Goal: Task Accomplishment & Management: Use online tool/utility

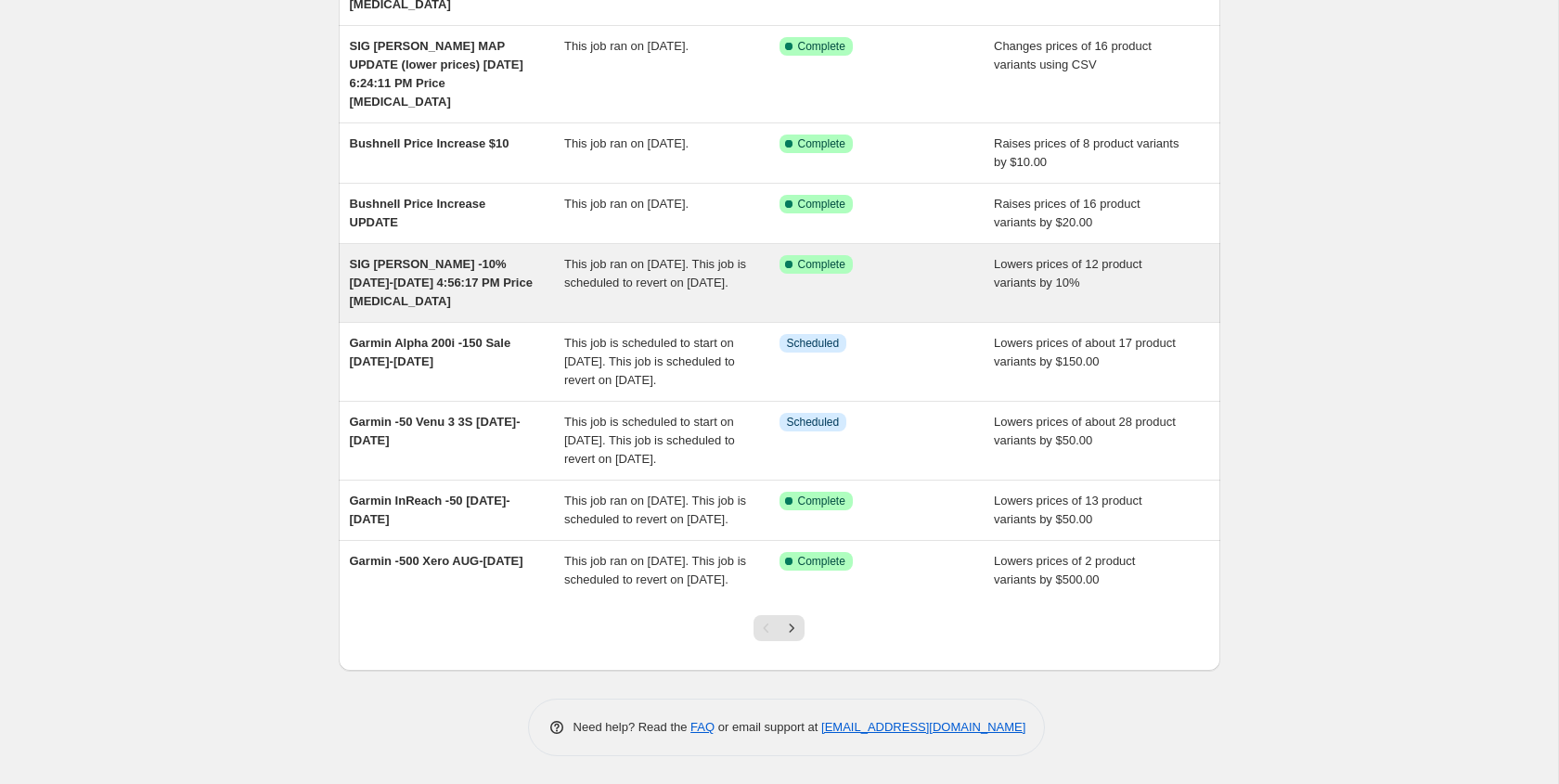
scroll to position [357, 0]
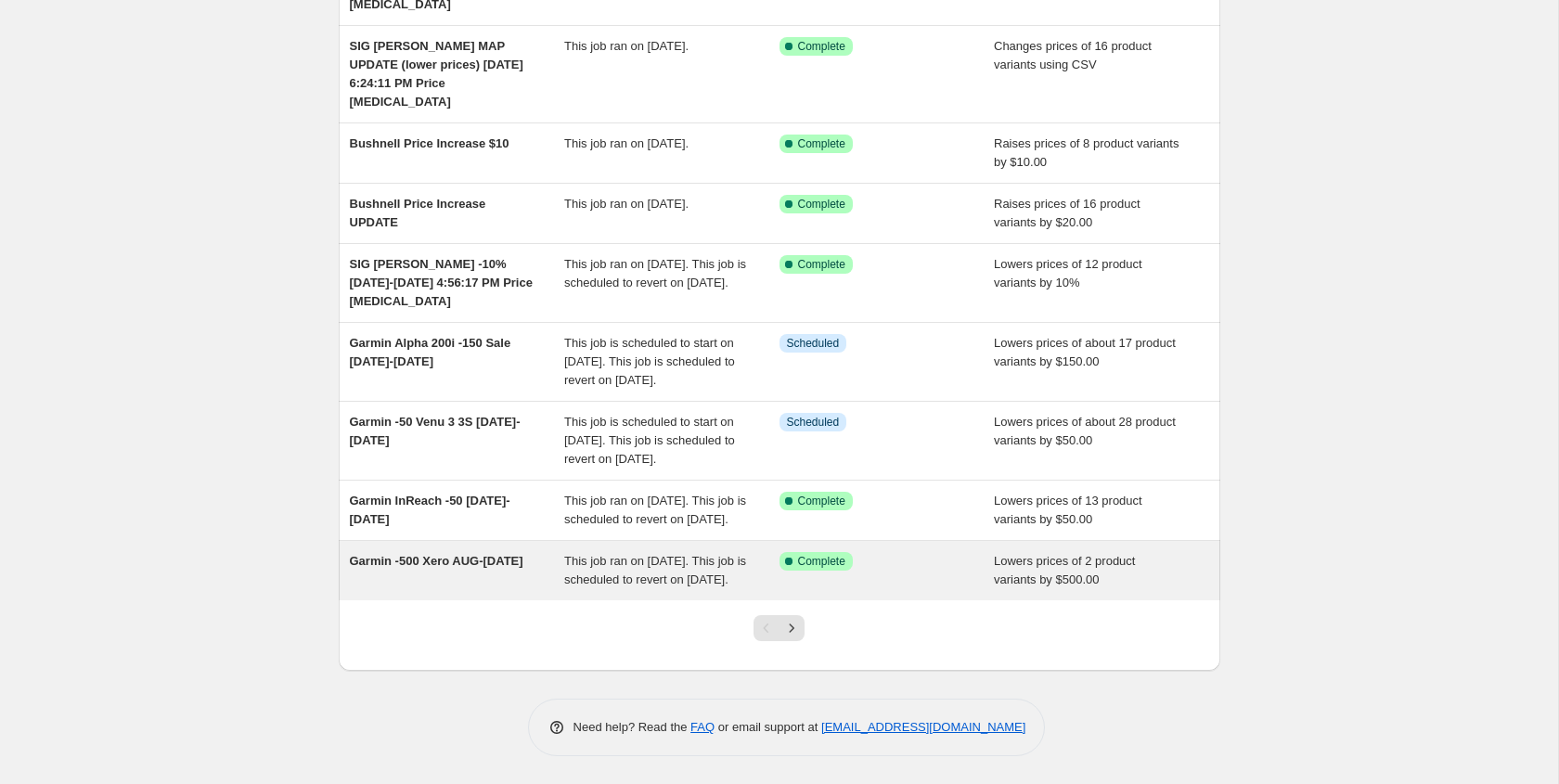
click at [433, 553] on span "Garmin -500 Xero AUG-[DATE]" at bounding box center [436, 560] width 174 height 14
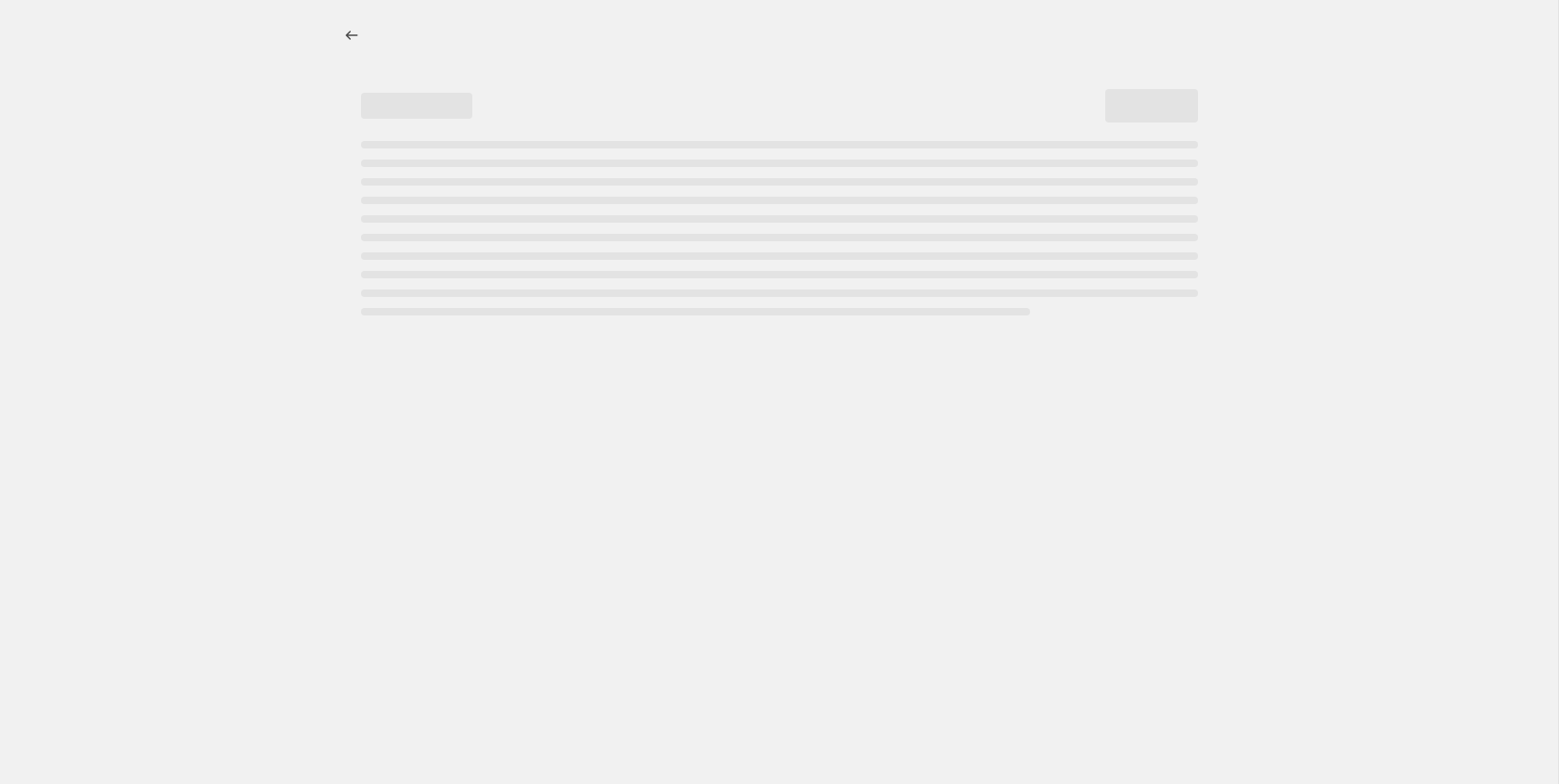
select select "by"
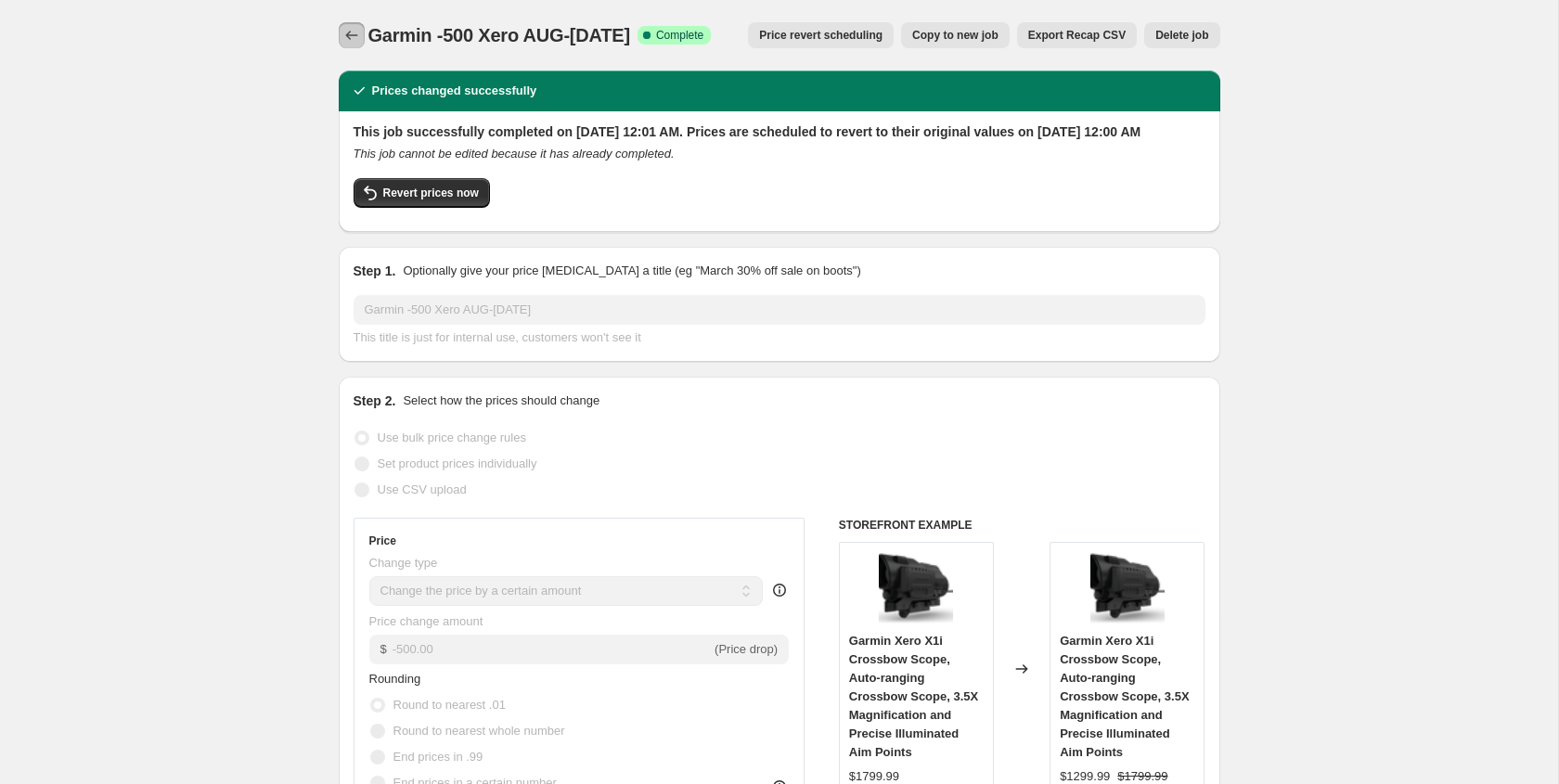
click at [353, 37] on icon "Price change jobs" at bounding box center [351, 35] width 18 height 18
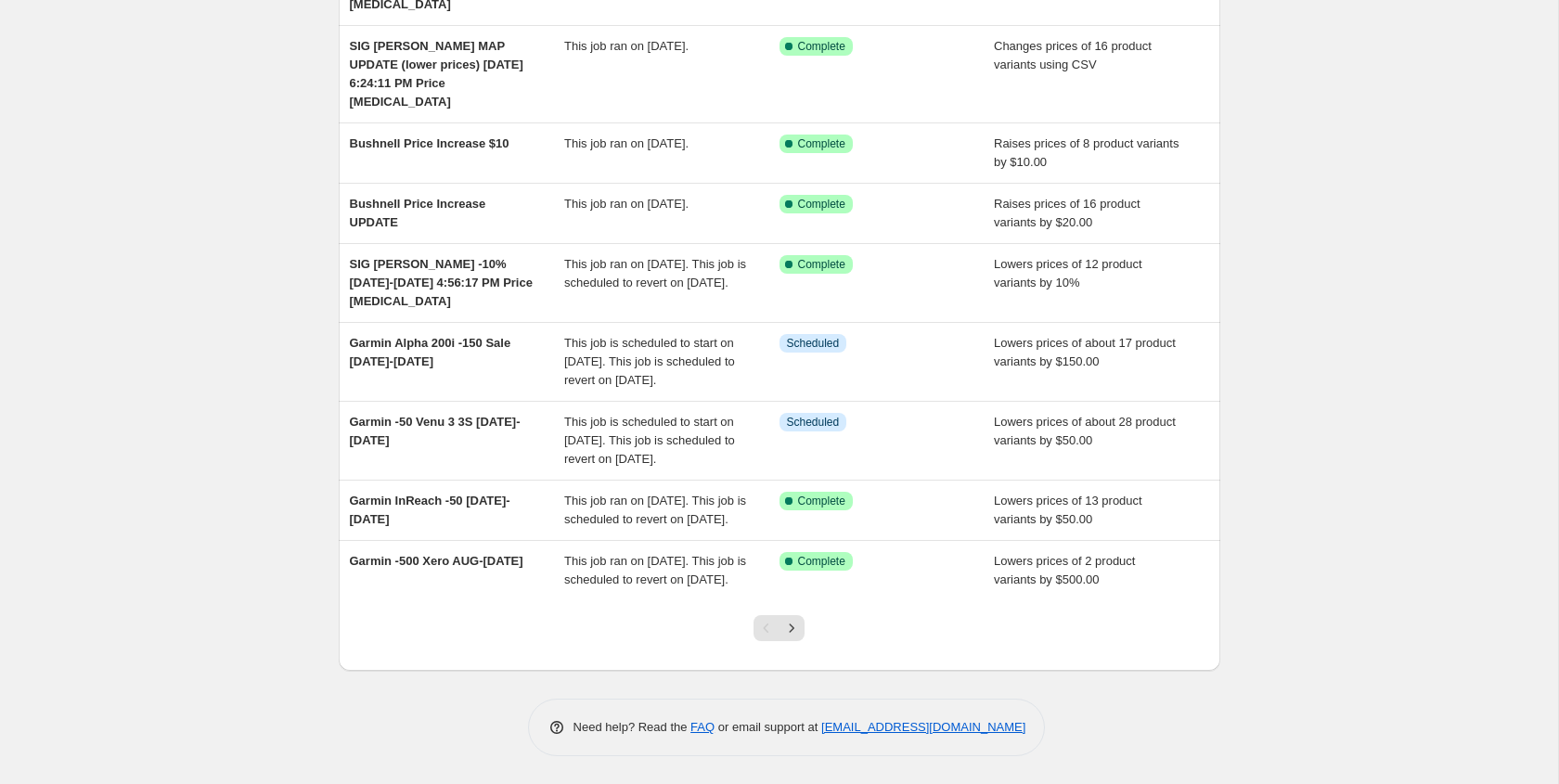
scroll to position [320, 0]
click at [796, 638] on icon "Next" at bounding box center [791, 627] width 18 height 18
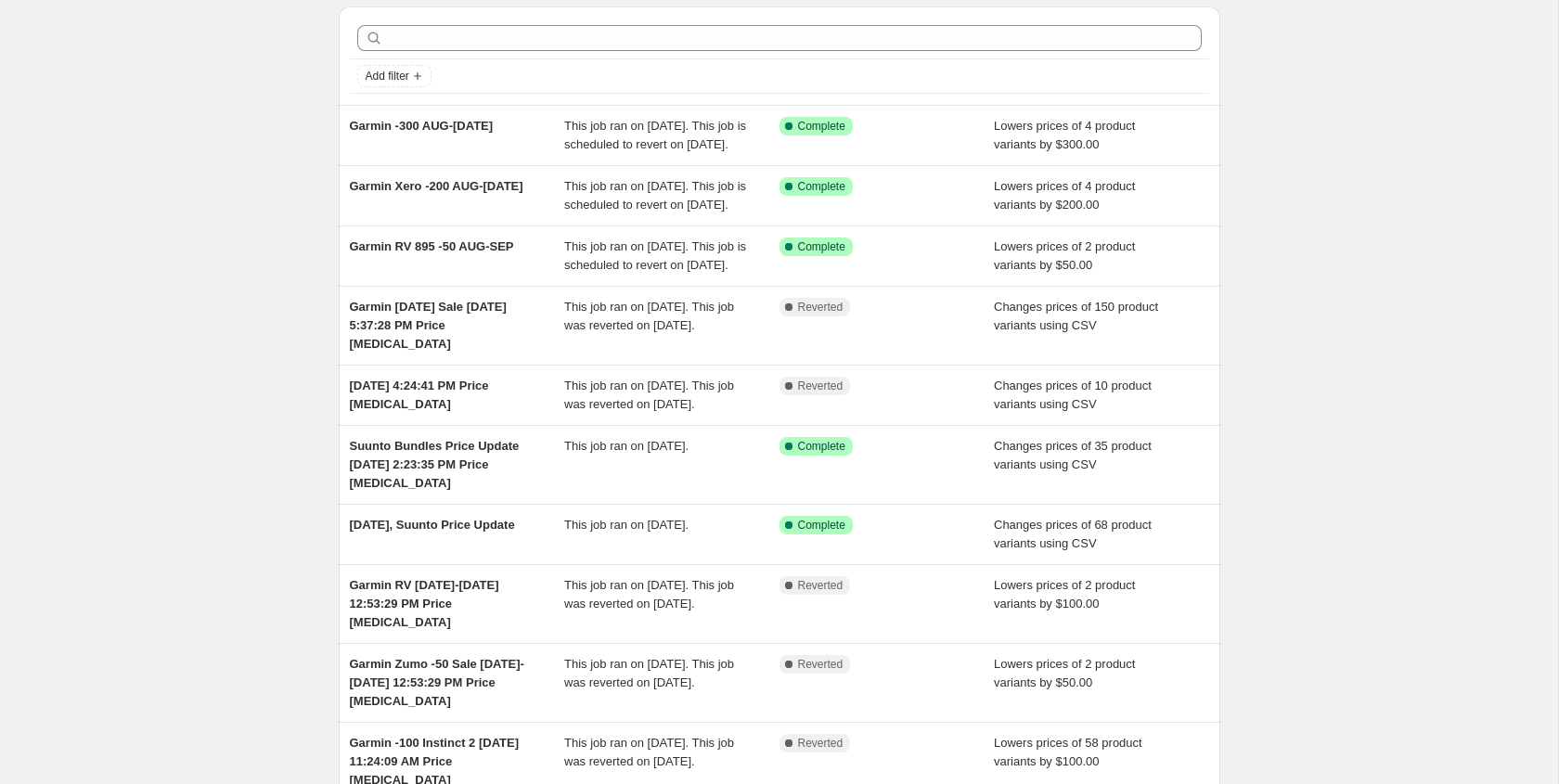
scroll to position [66, 0]
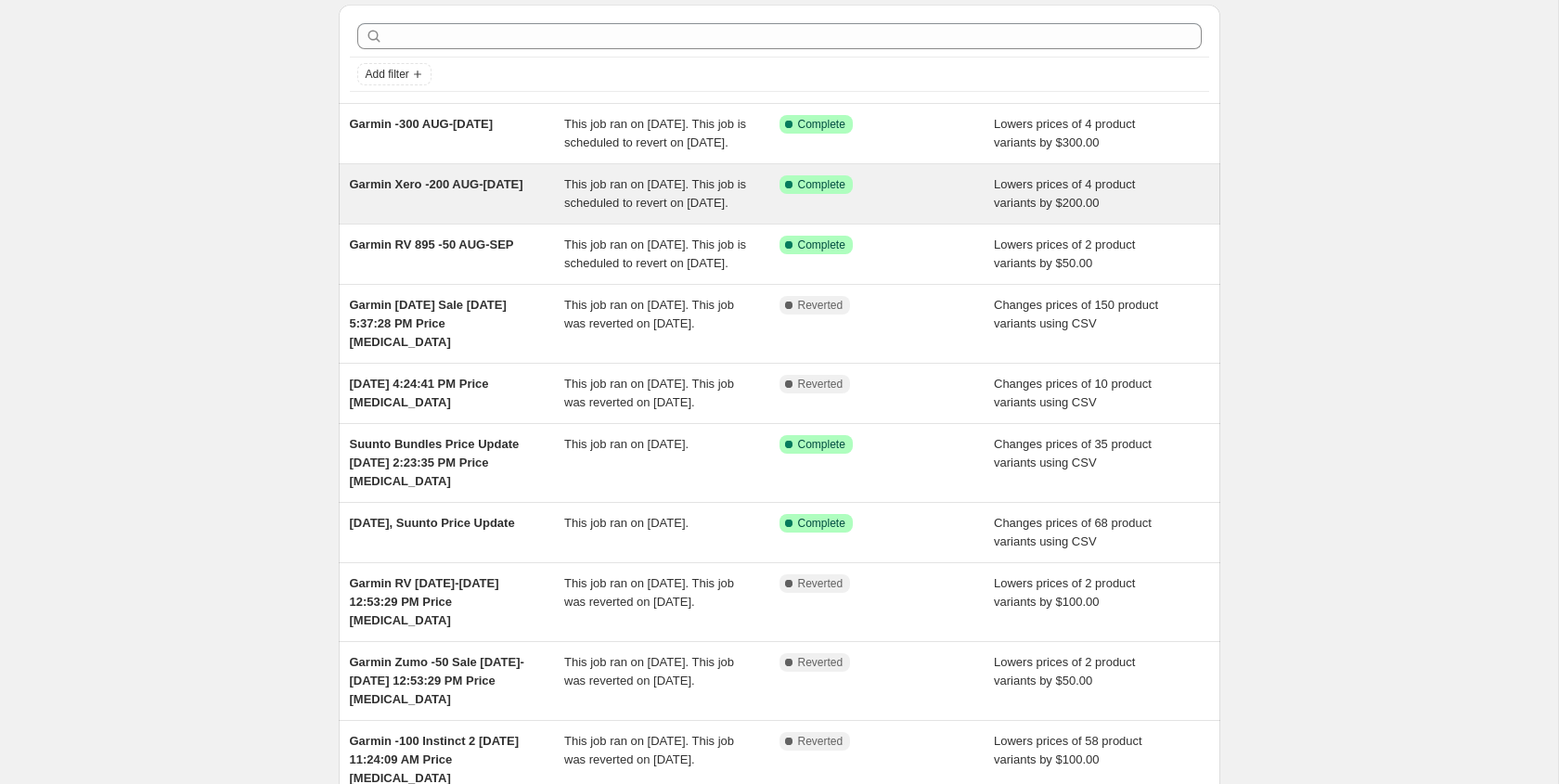
click at [434, 191] on span "Garmin Xero -200 AUG-[DATE]" at bounding box center [436, 184] width 174 height 14
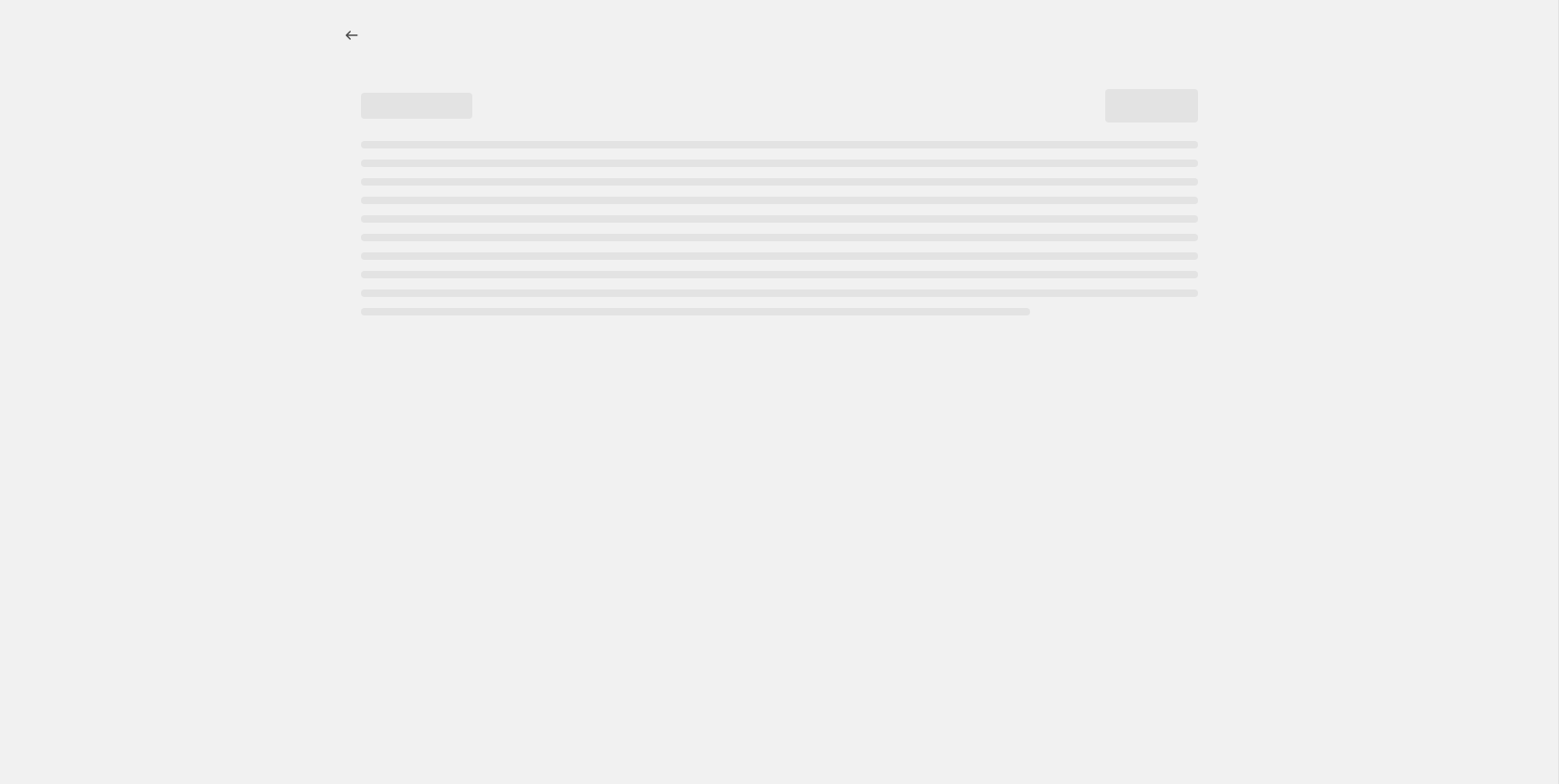
select select "by"
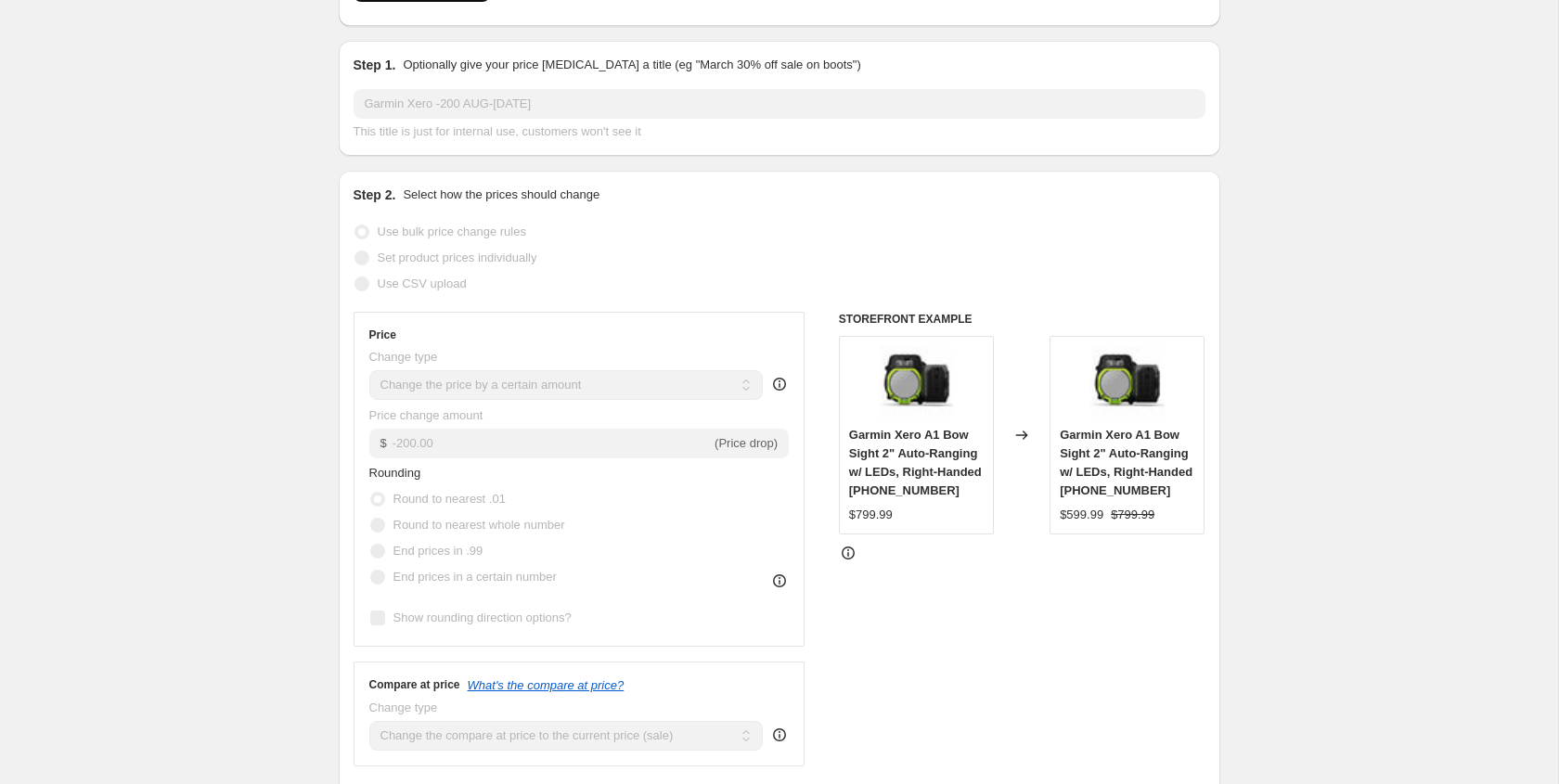
scroll to position [188, 0]
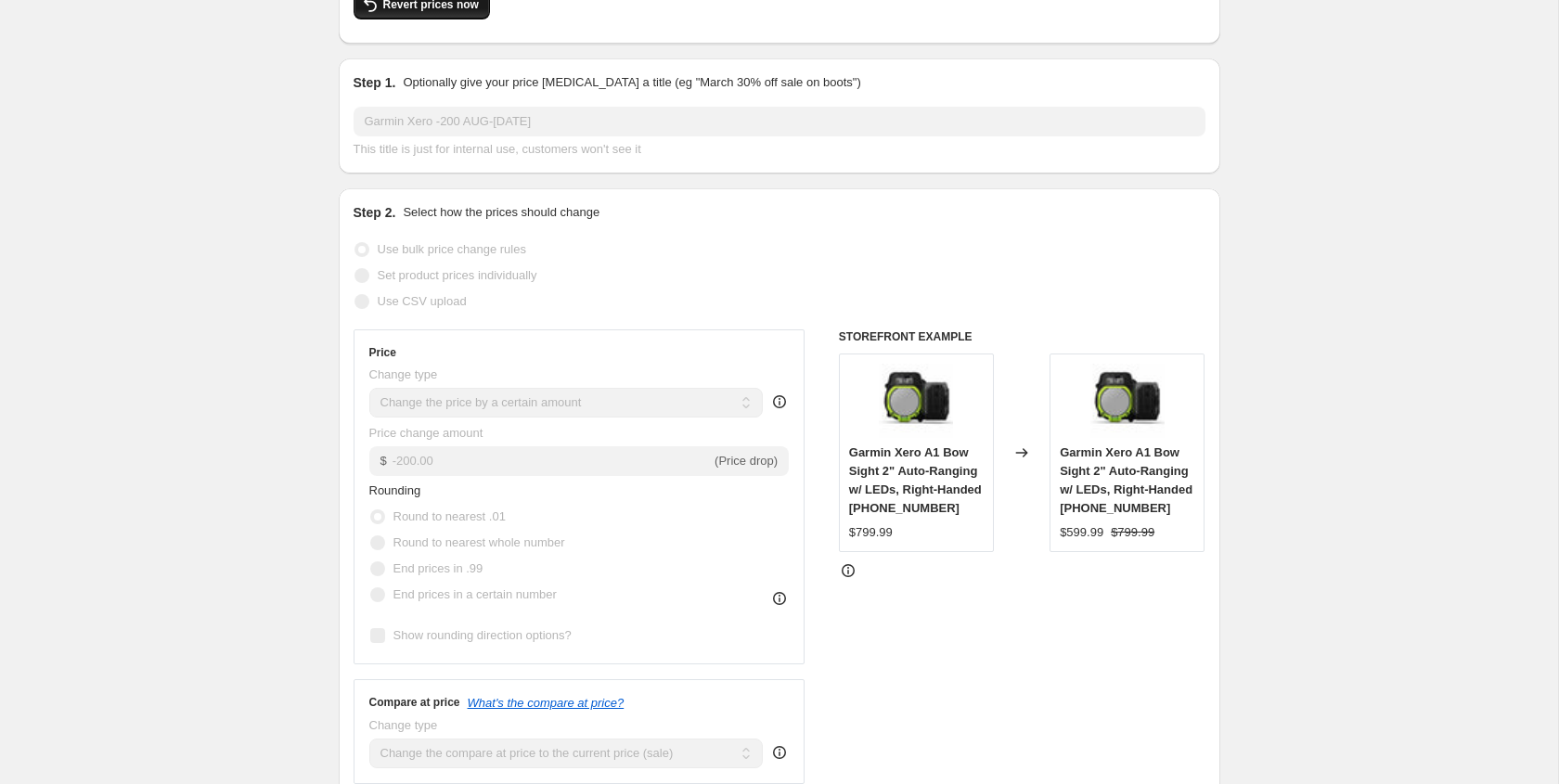
click at [440, 12] on span "Revert prices now" at bounding box center [430, 4] width 96 height 15
checkbox input "false"
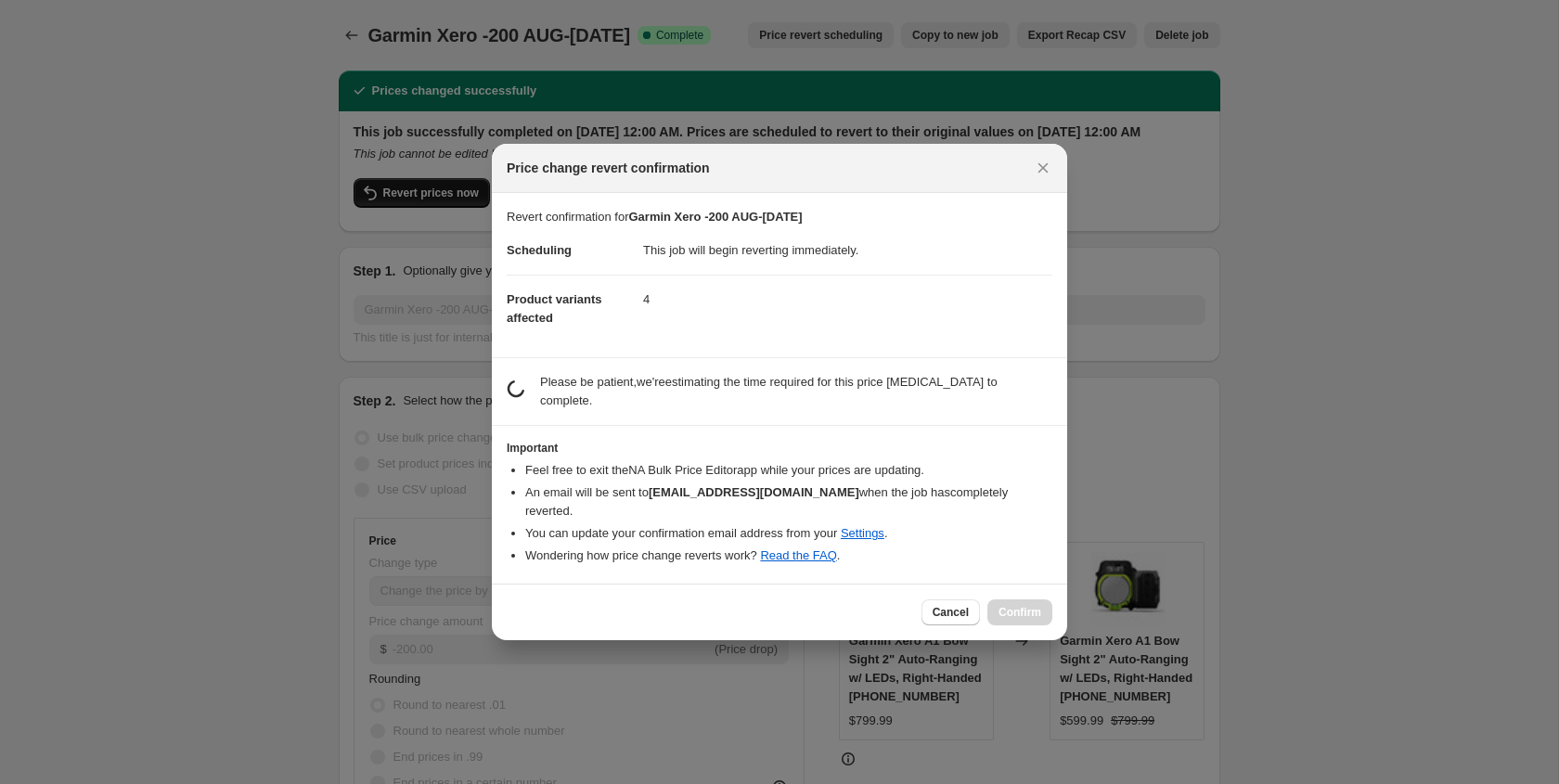
scroll to position [0, 0]
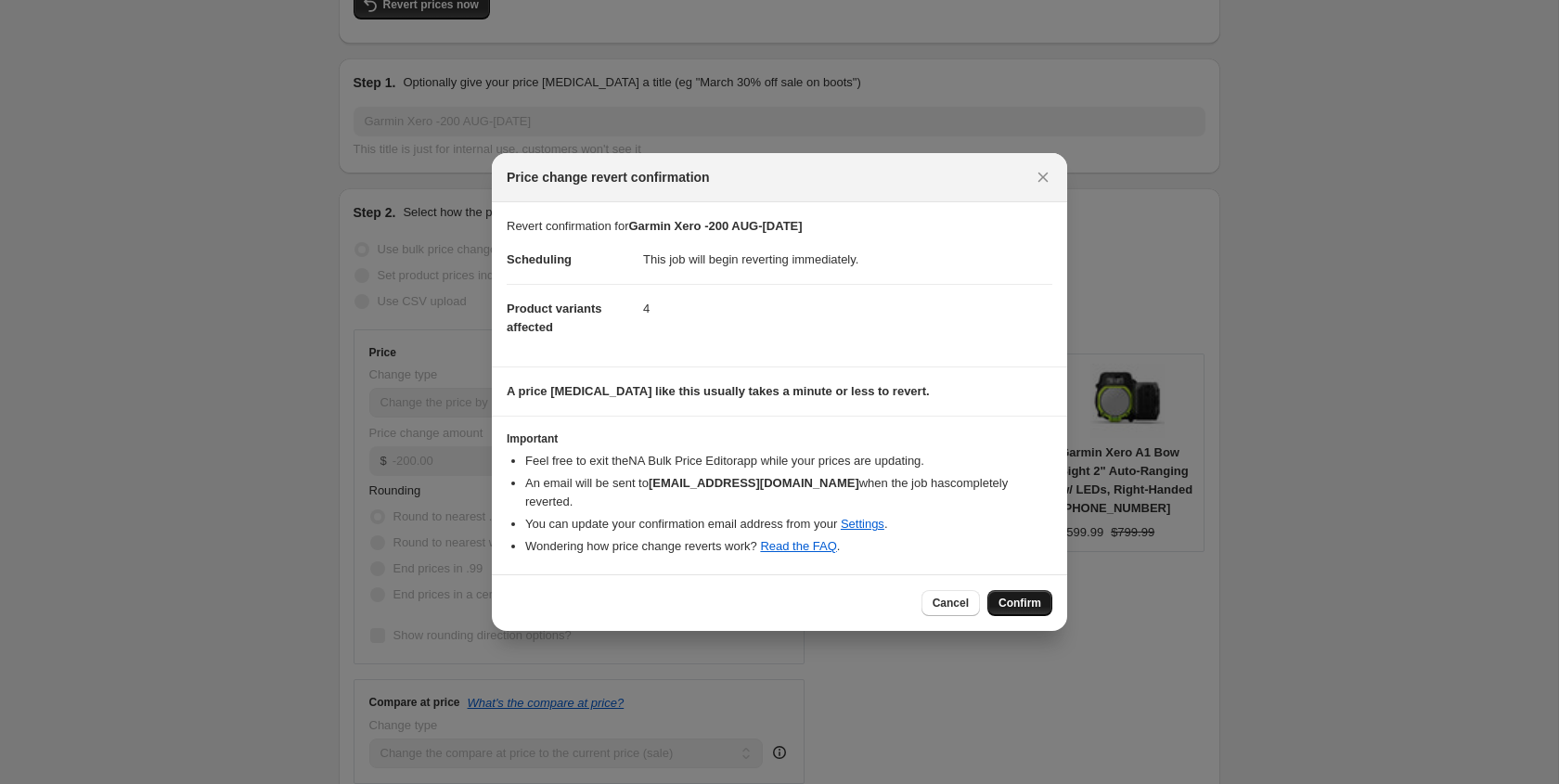
click at [1013, 595] on span "Confirm" at bounding box center [1020, 602] width 43 height 15
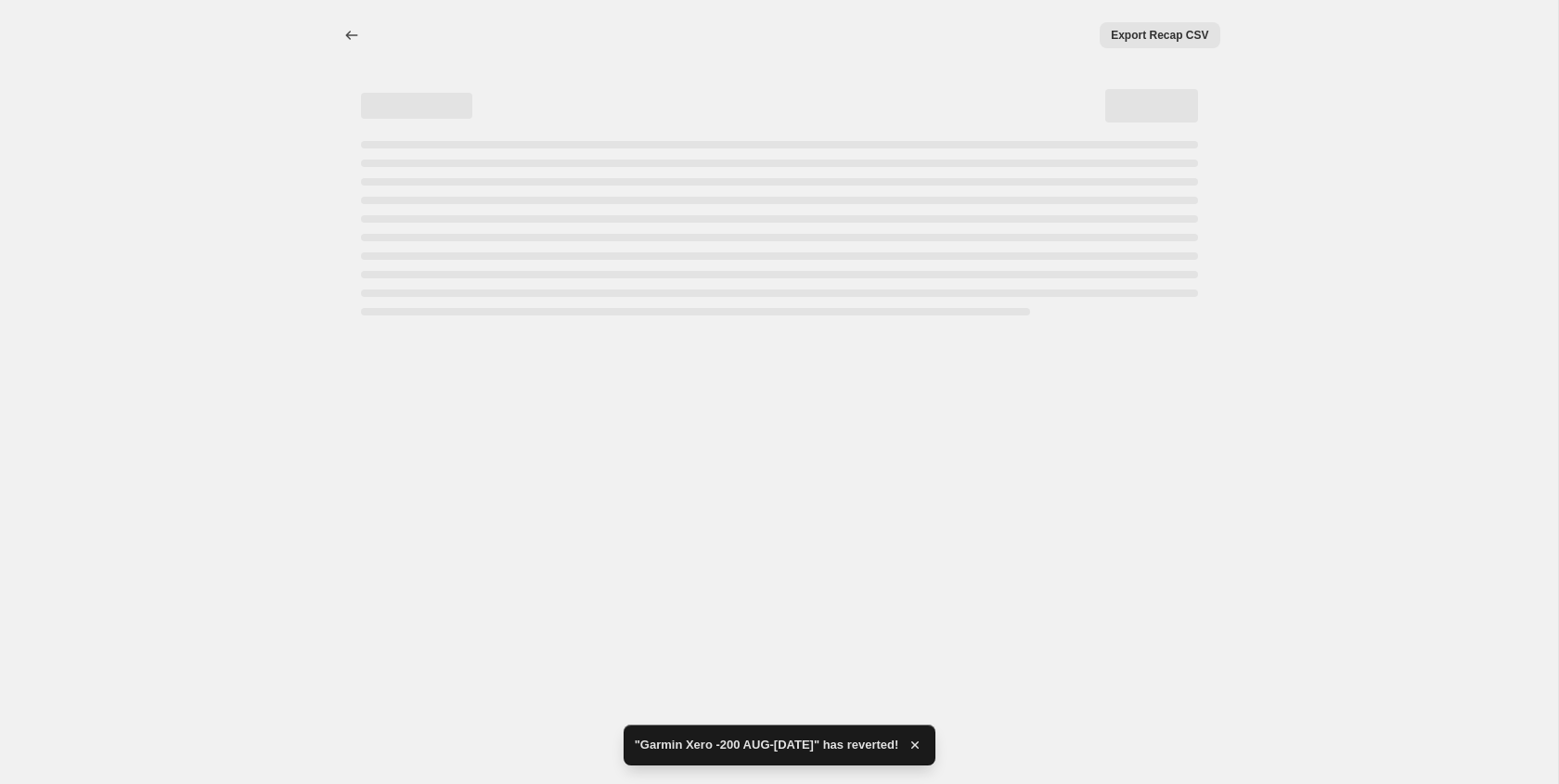
select select "by"
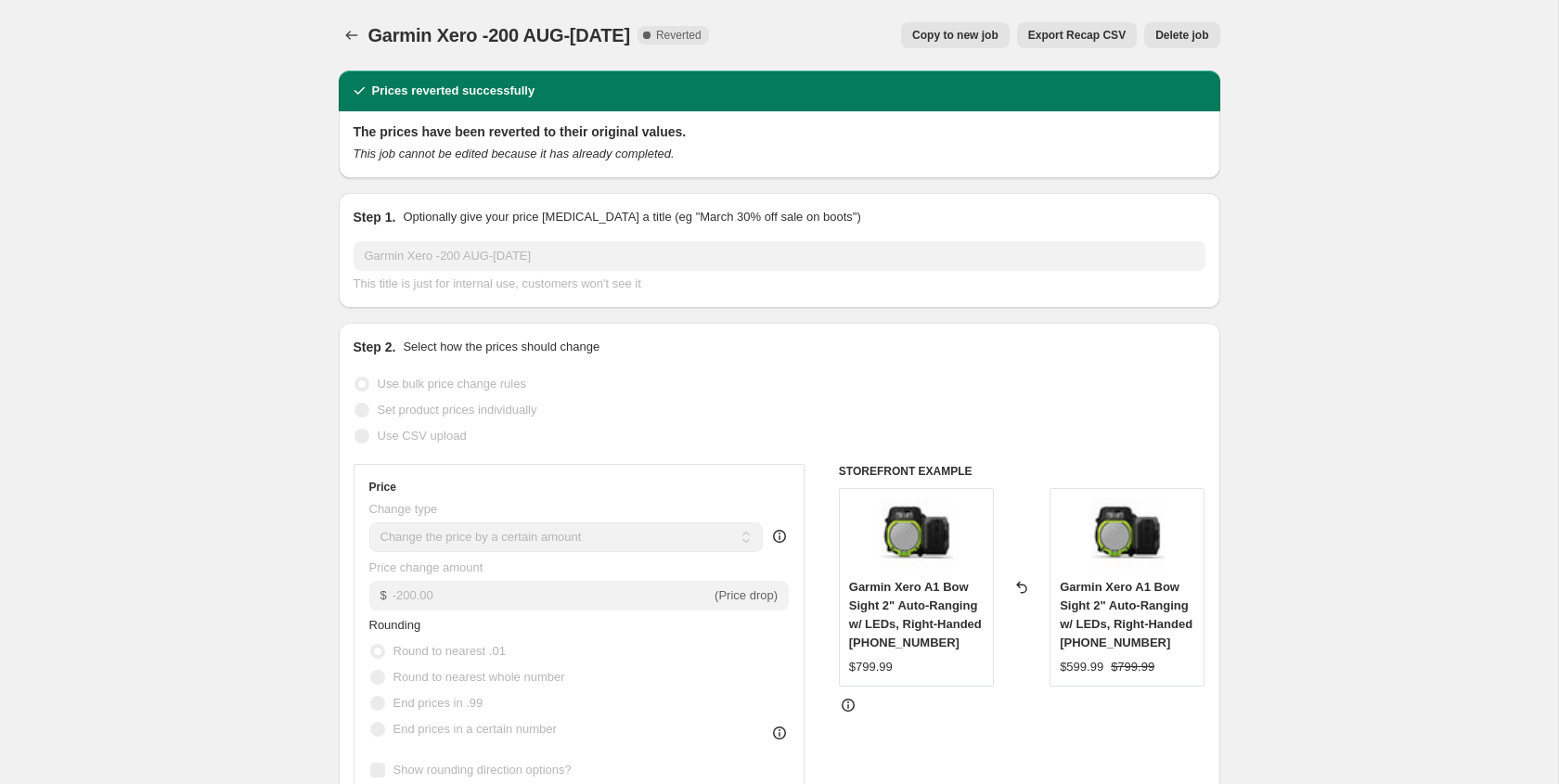
click at [936, 33] on span "Copy to new job" at bounding box center [955, 35] width 86 height 15
select select "by"
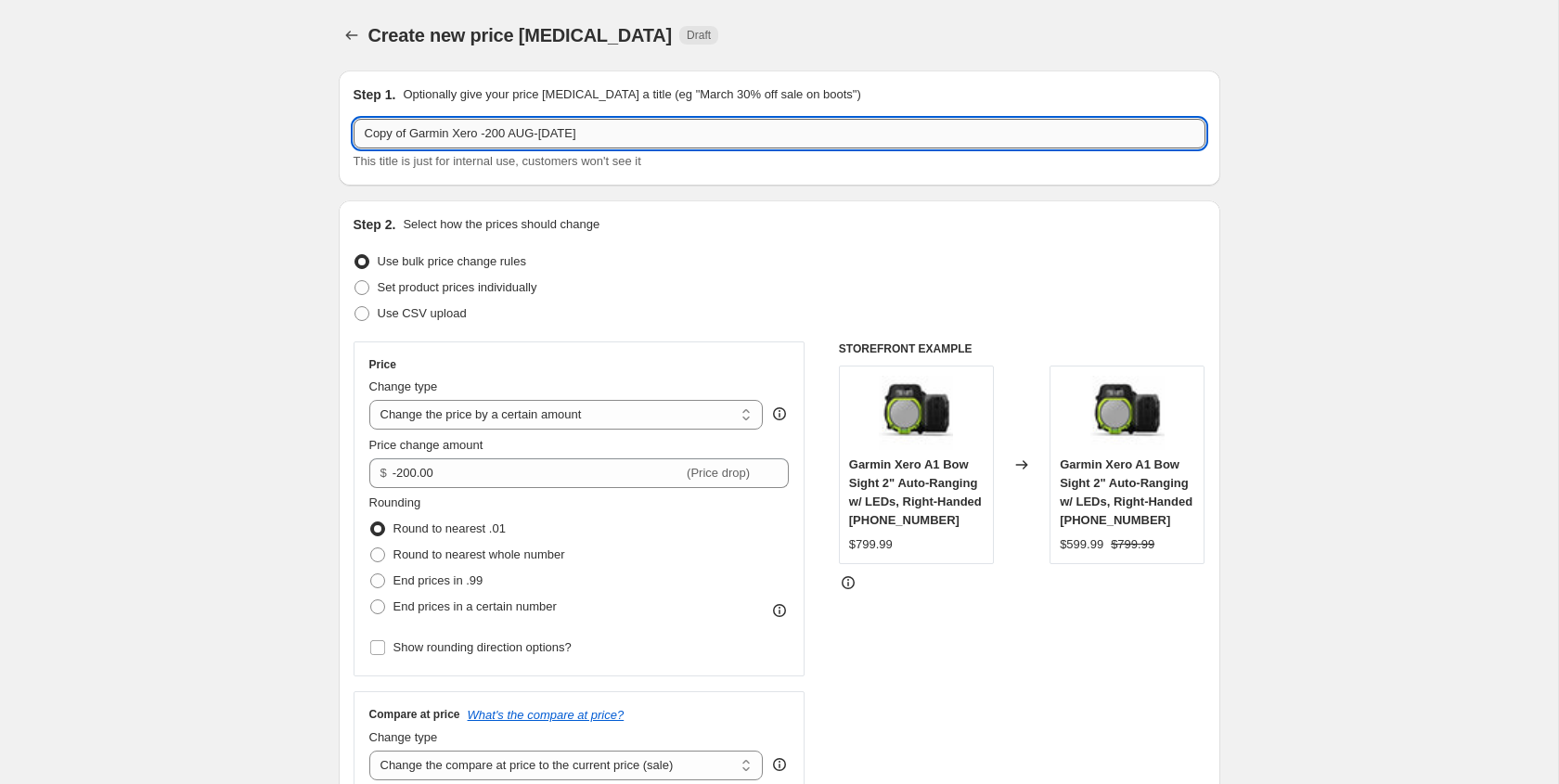
click at [496, 134] on input "Copy of Garmin Xero -200 AUG-[DATE]" at bounding box center [780, 134] width 852 height 30
click at [574, 131] on input "Copy of Garmin Xero -100 AUG-[DATE]" at bounding box center [780, 134] width 852 height 30
type input "Copy of Garmin Xero -100 AUG-[DATE]"
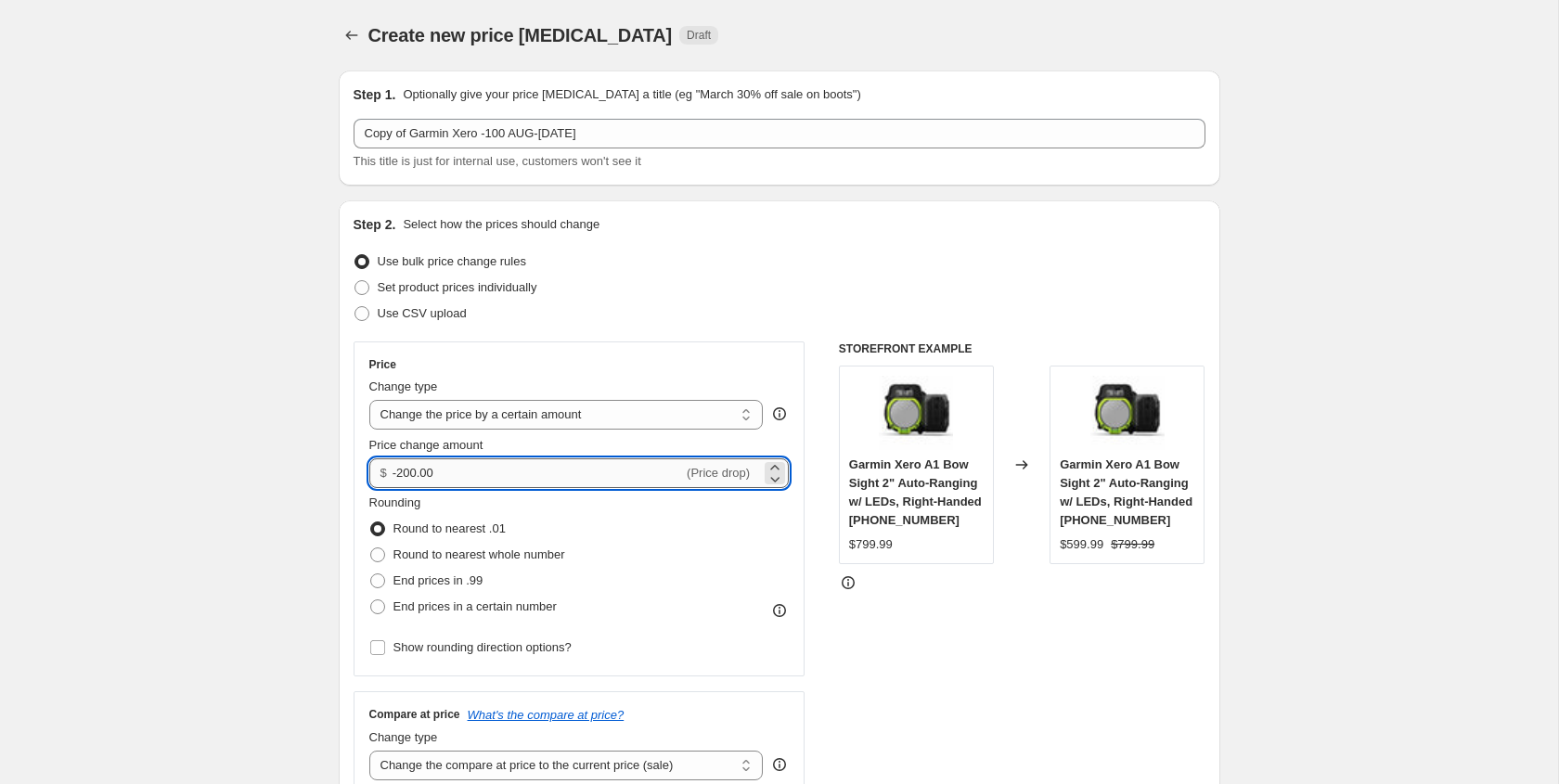
click at [404, 472] on input "-200.00" at bounding box center [538, 473] width 291 height 30
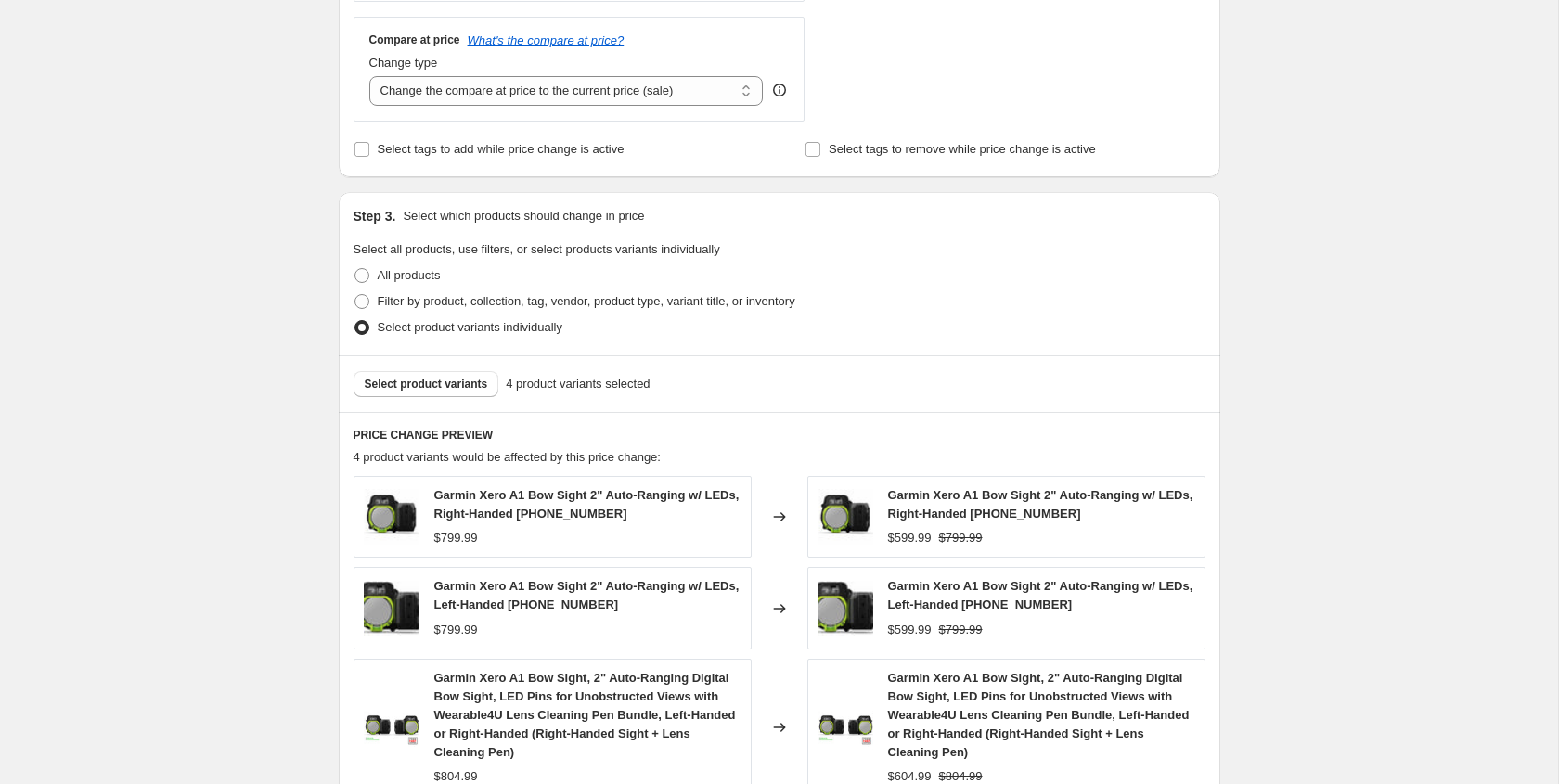
scroll to position [669, 0]
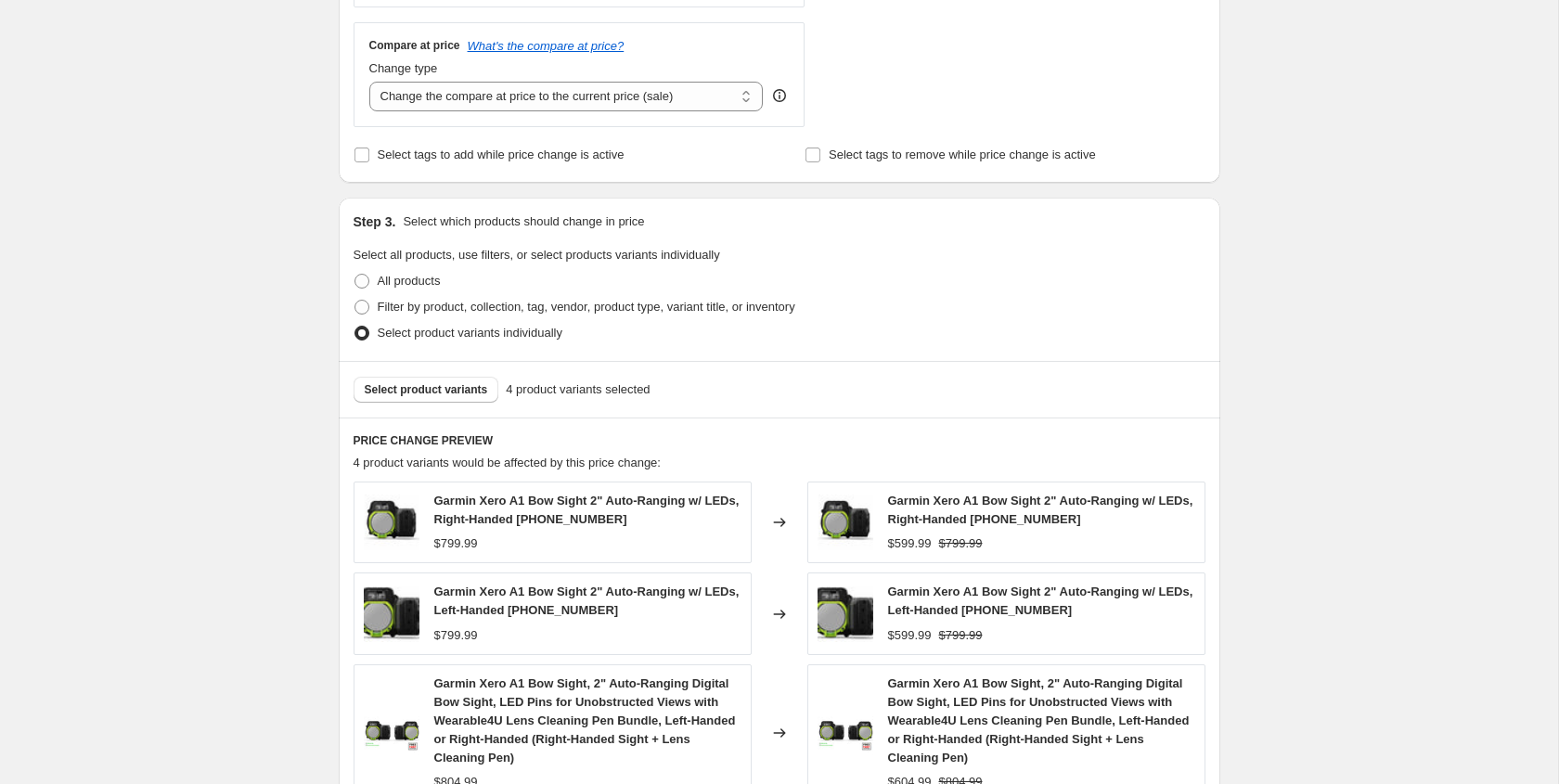
type input "-100.00"
click at [303, 449] on div "Create new price [MEDICAL_DATA]. This page is ready Create new price [MEDICAL_D…" at bounding box center [779, 311] width 1558 height 1960
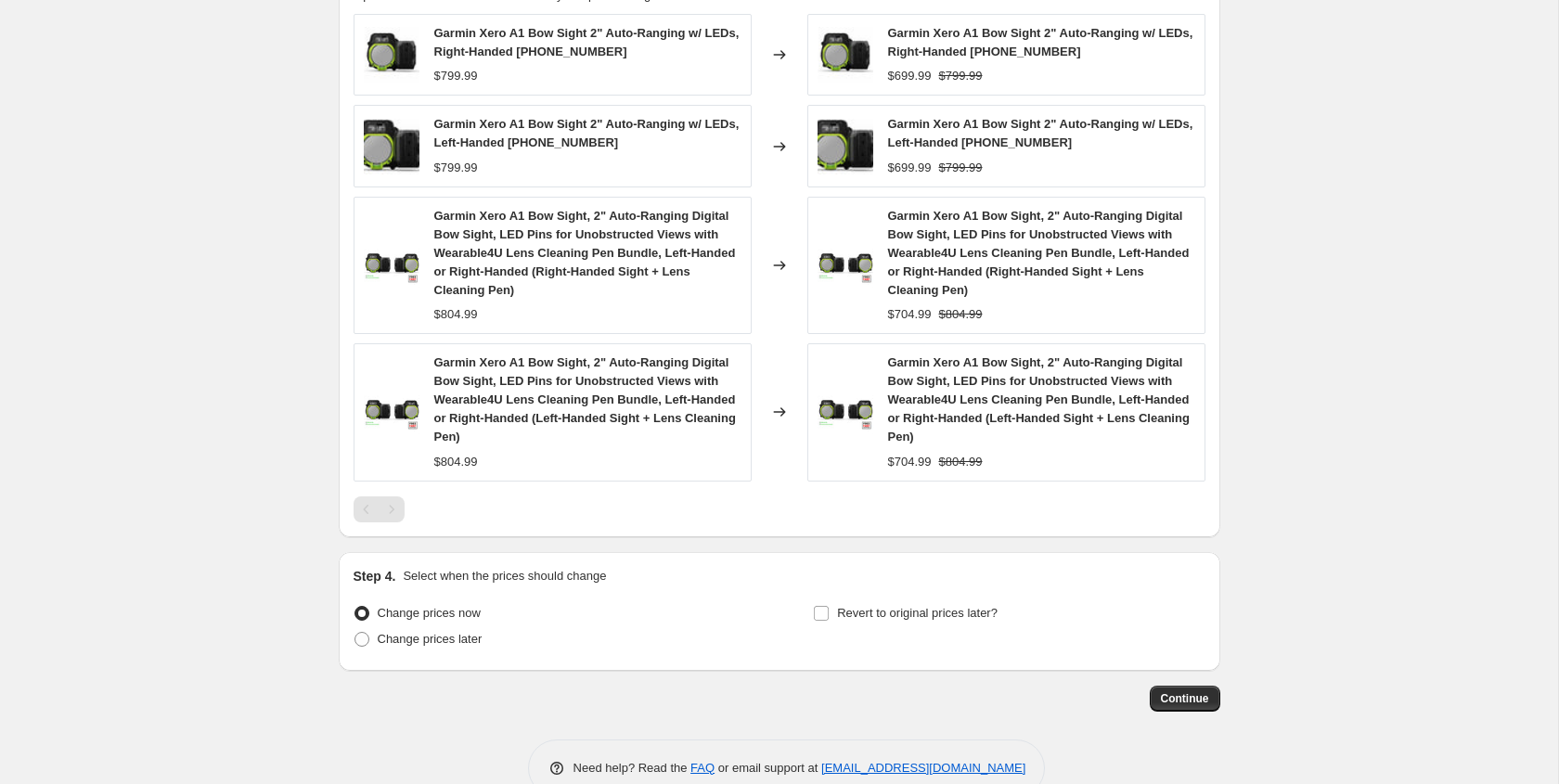
scroll to position [1176, 0]
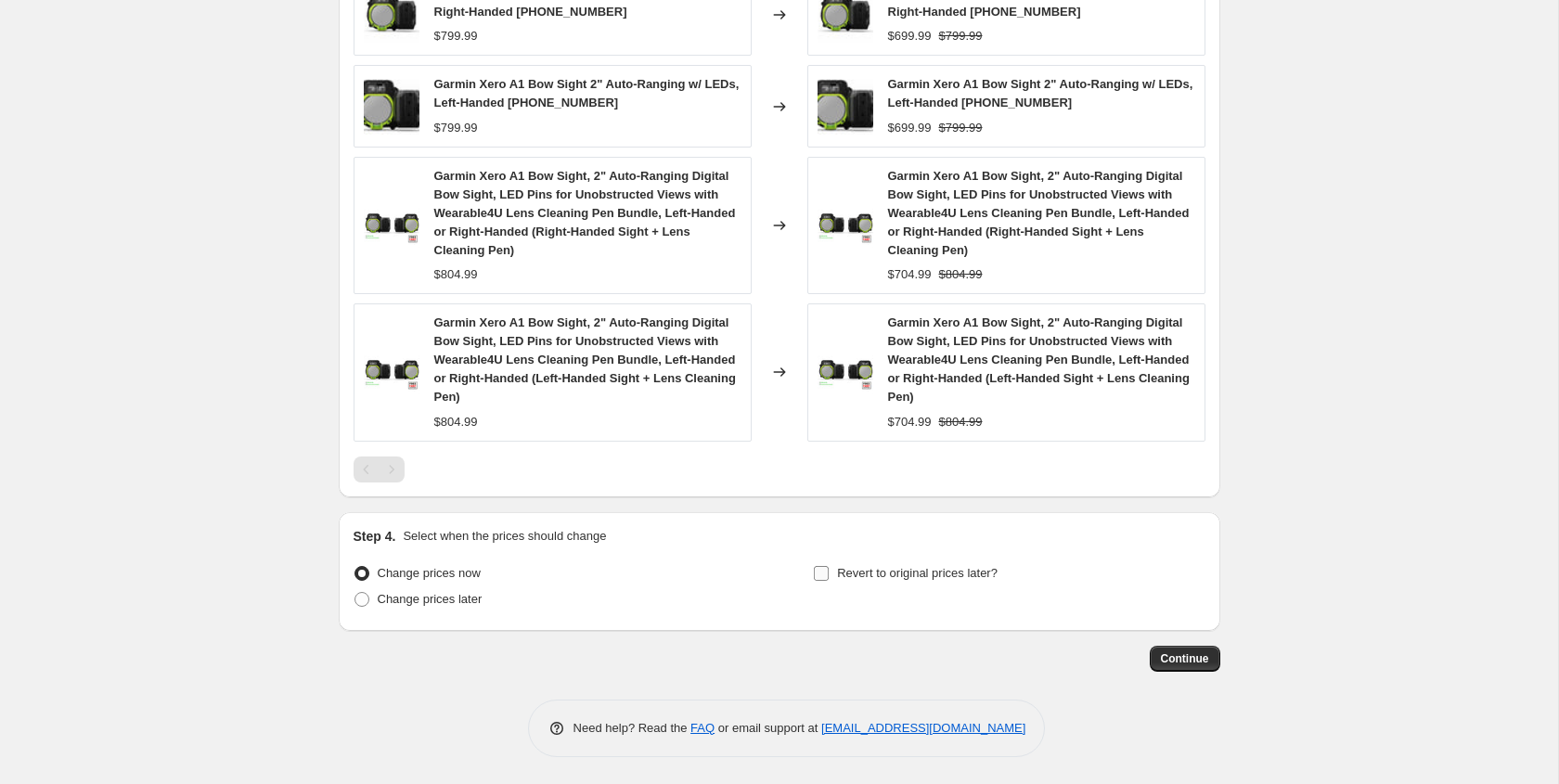
click at [822, 572] on input "Revert to original prices later?" at bounding box center [820, 573] width 15 height 15
checkbox input "true"
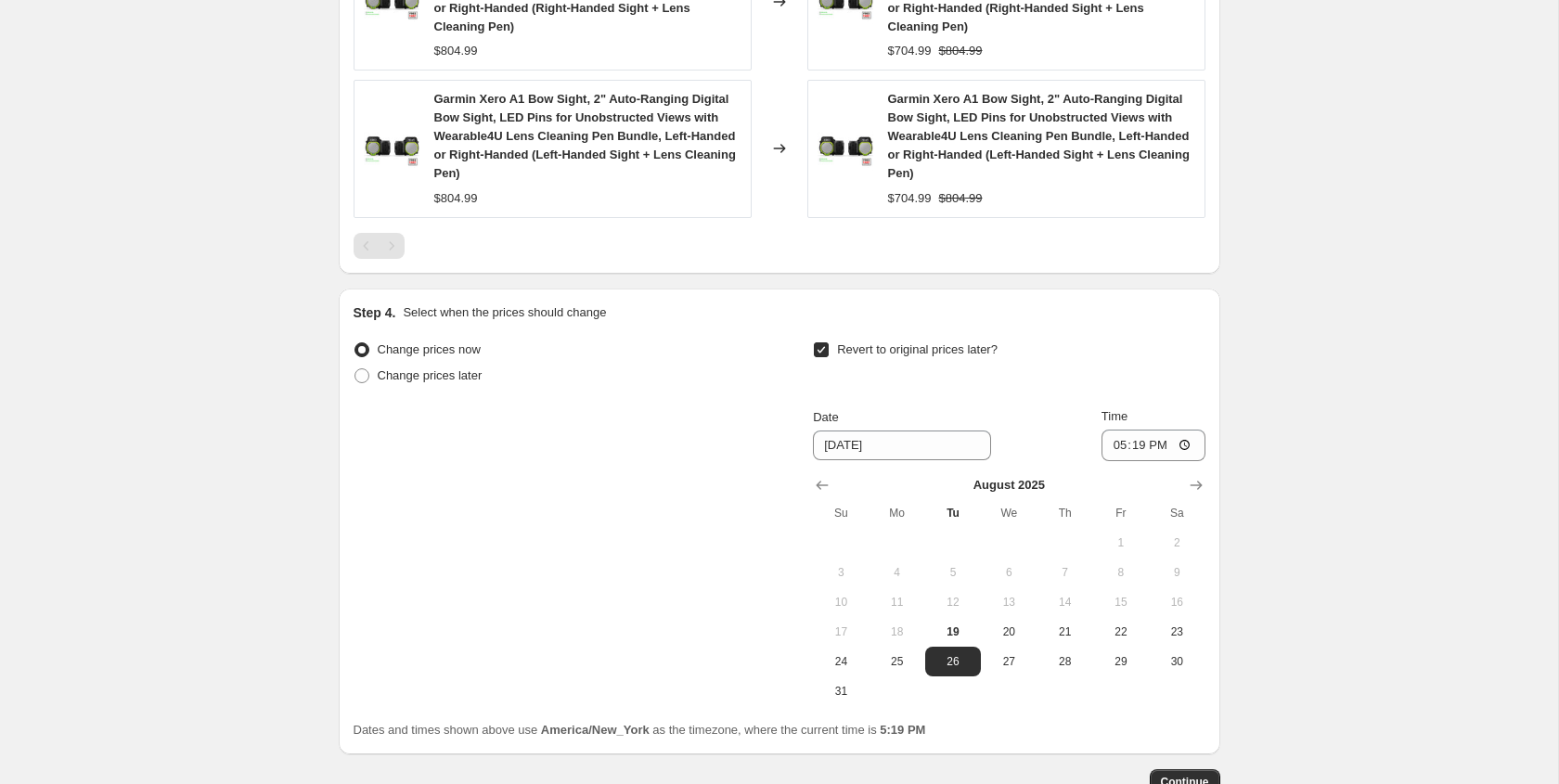
scroll to position [1419, 0]
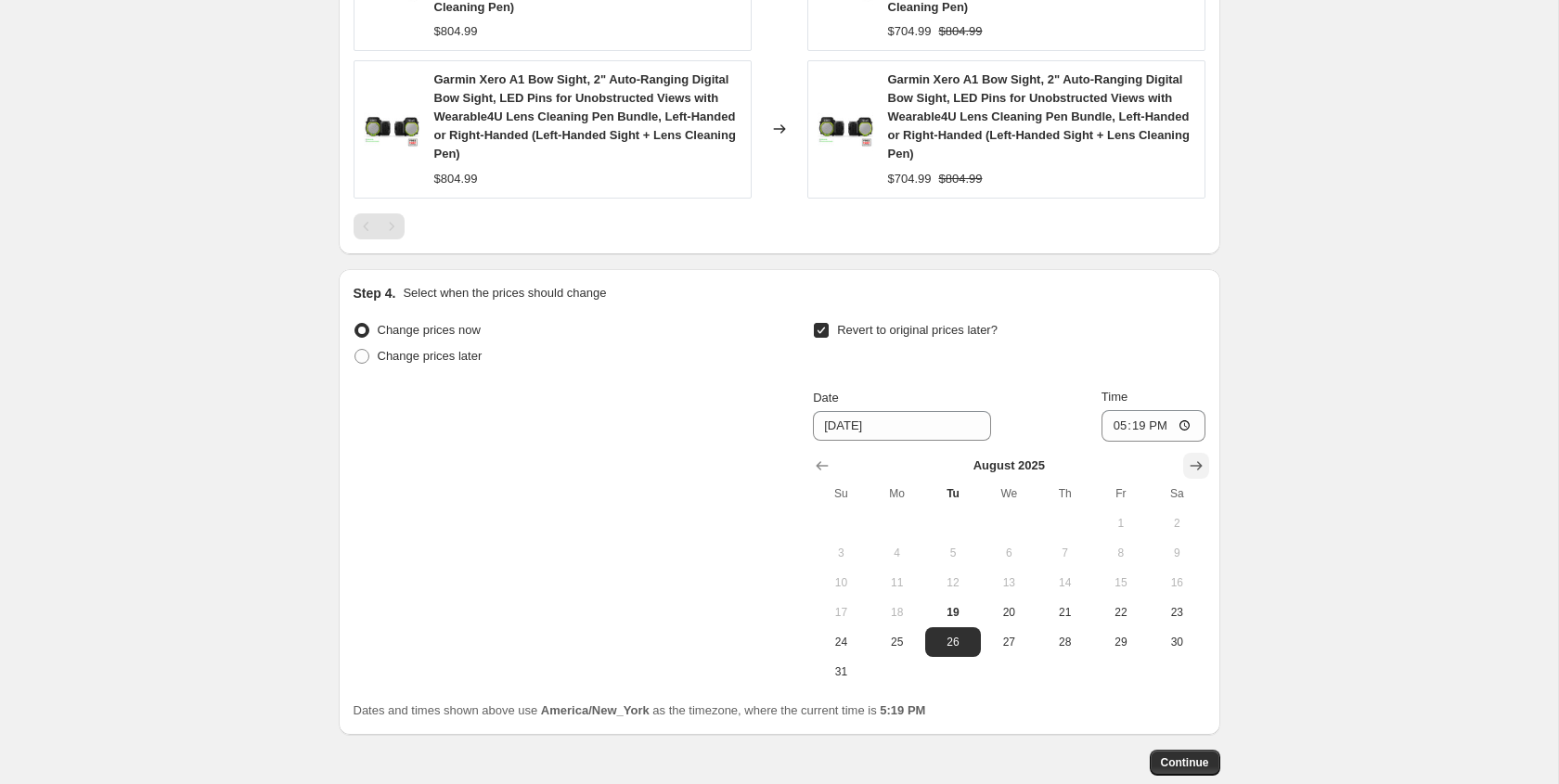
click at [1202, 467] on icon "Show next month, September 2025" at bounding box center [1195, 465] width 18 height 18
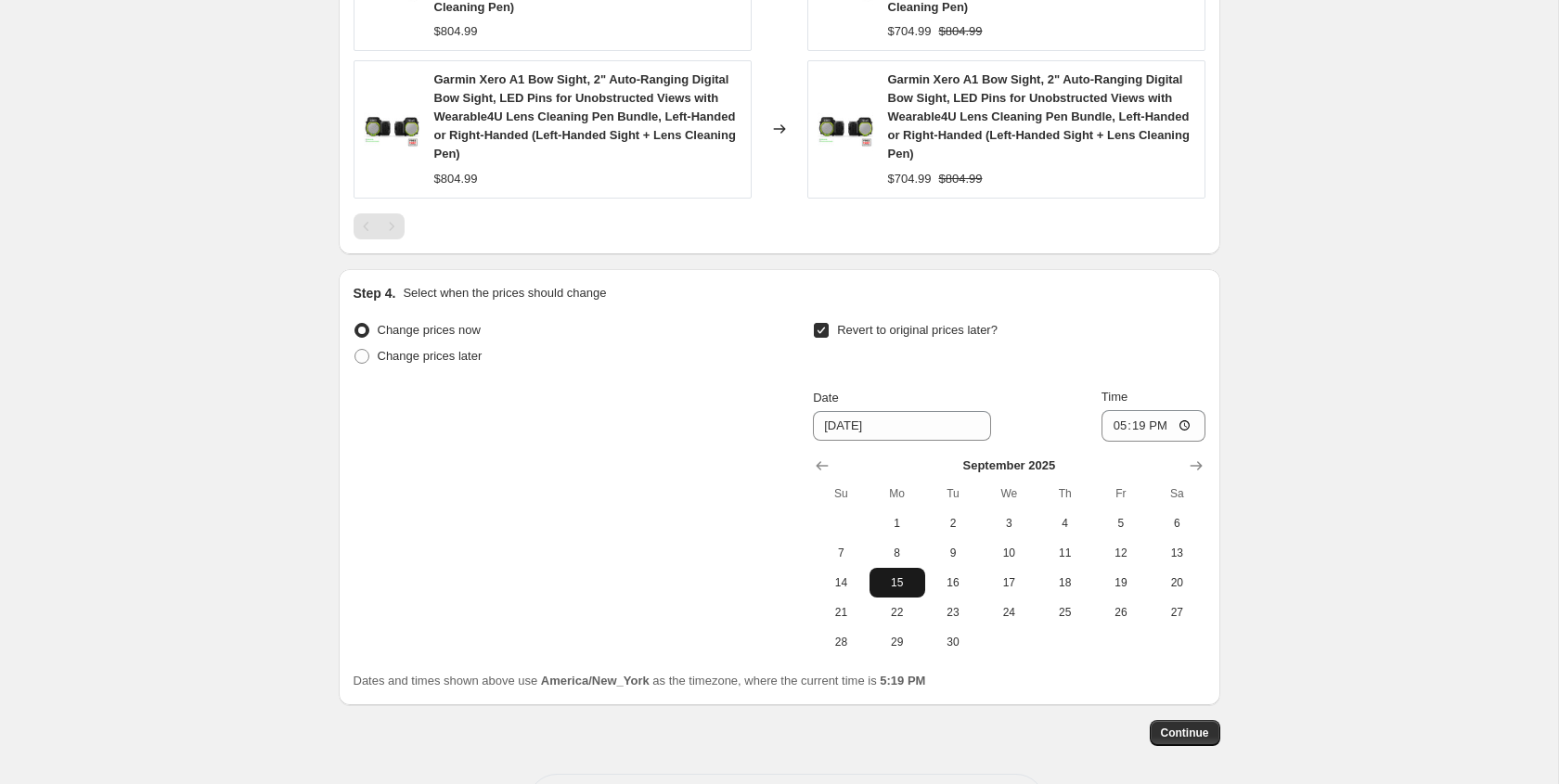
click at [907, 584] on span "15" at bounding box center [897, 581] width 41 height 15
type input "[DATE]"
click at [1115, 424] on input "17:19" at bounding box center [1153, 425] width 104 height 32
type input "00:00"
click at [1049, 352] on div "Revert to original prices later?" at bounding box center [1008, 344] width 392 height 55
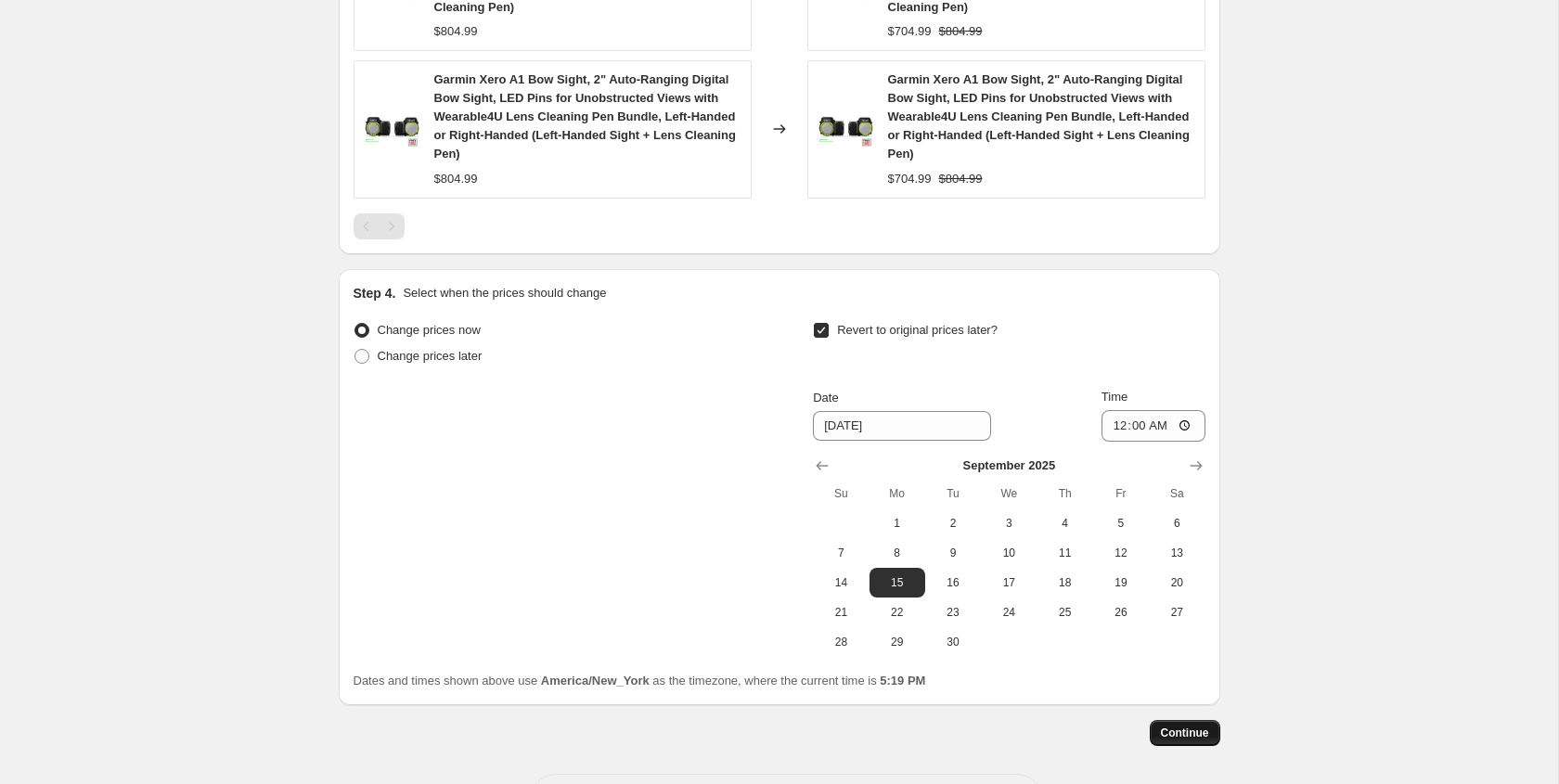
click at [1186, 734] on span "Continue" at bounding box center [1185, 732] width 48 height 15
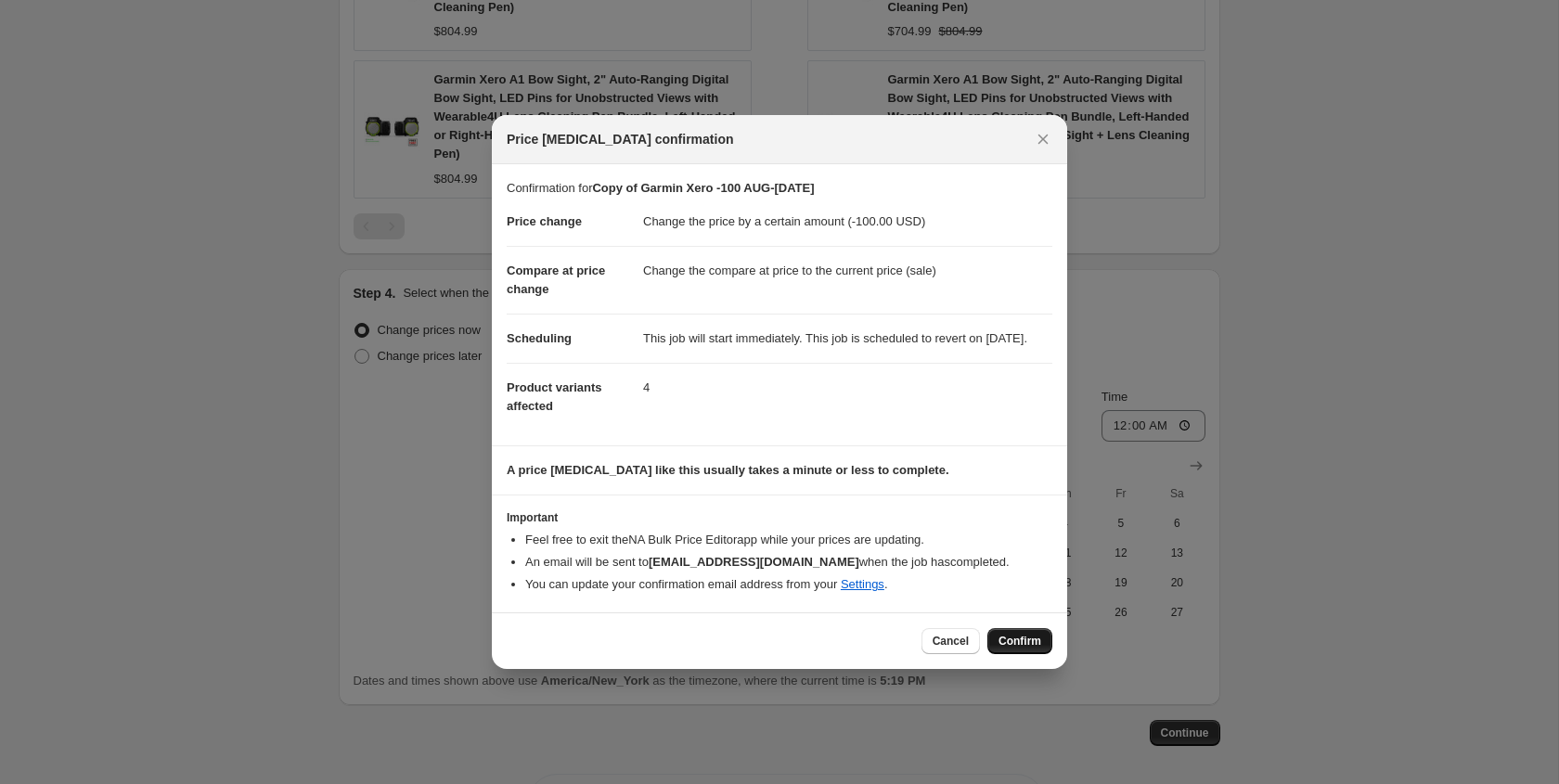
click at [1011, 648] on span "Confirm" at bounding box center [1020, 641] width 43 height 15
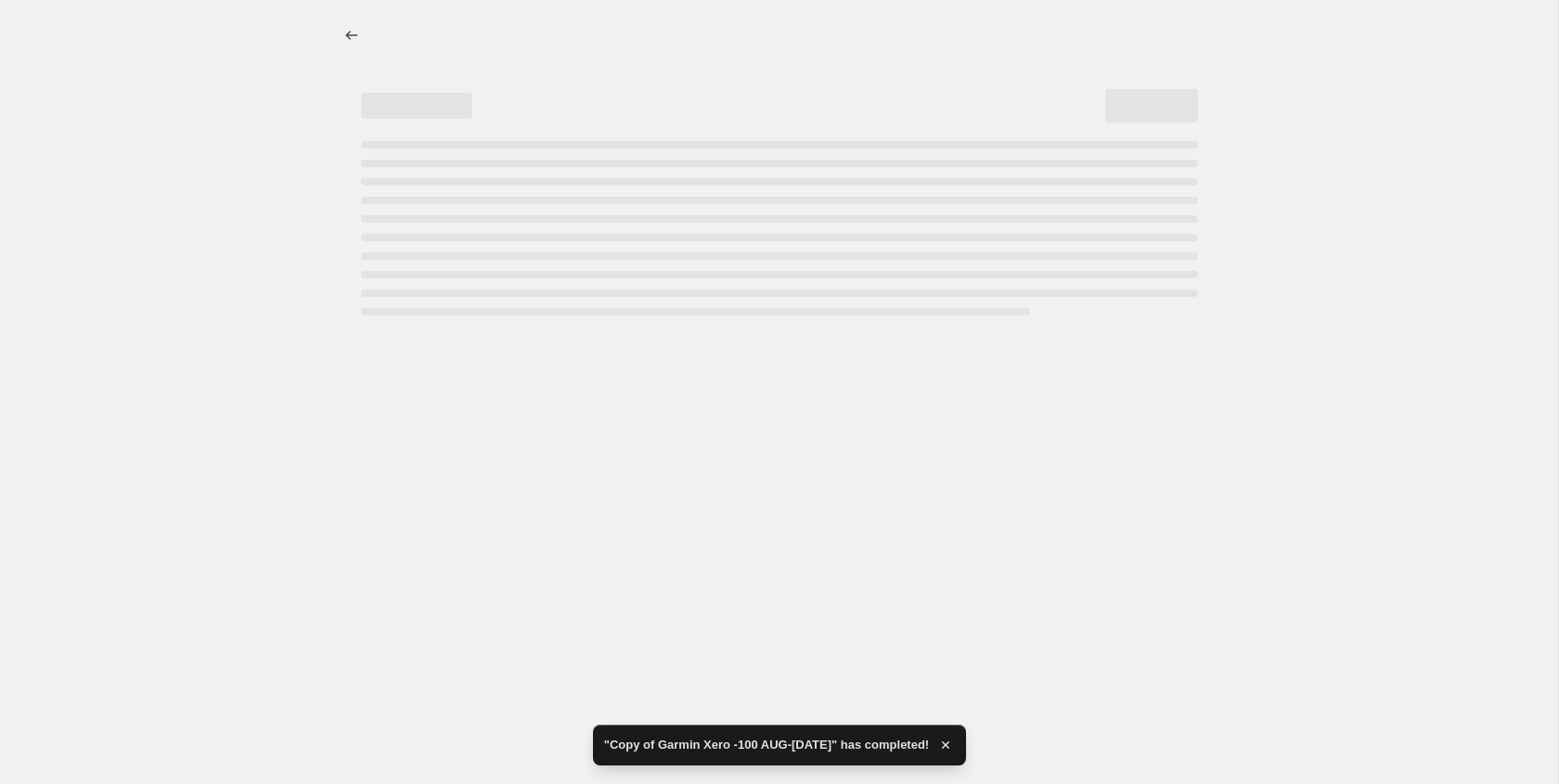
select select "by"
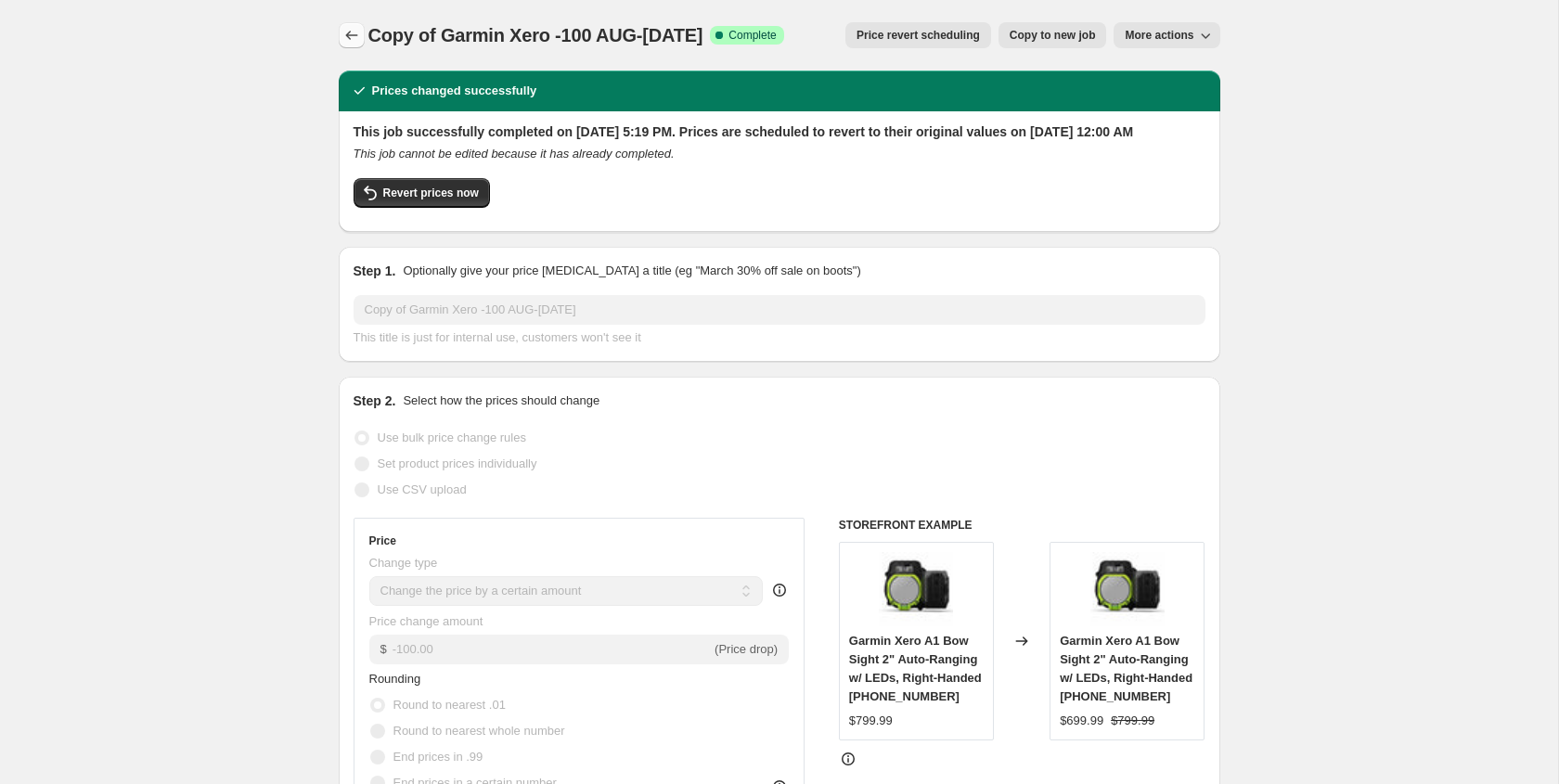
click at [356, 32] on icon "Price change jobs" at bounding box center [351, 35] width 18 height 18
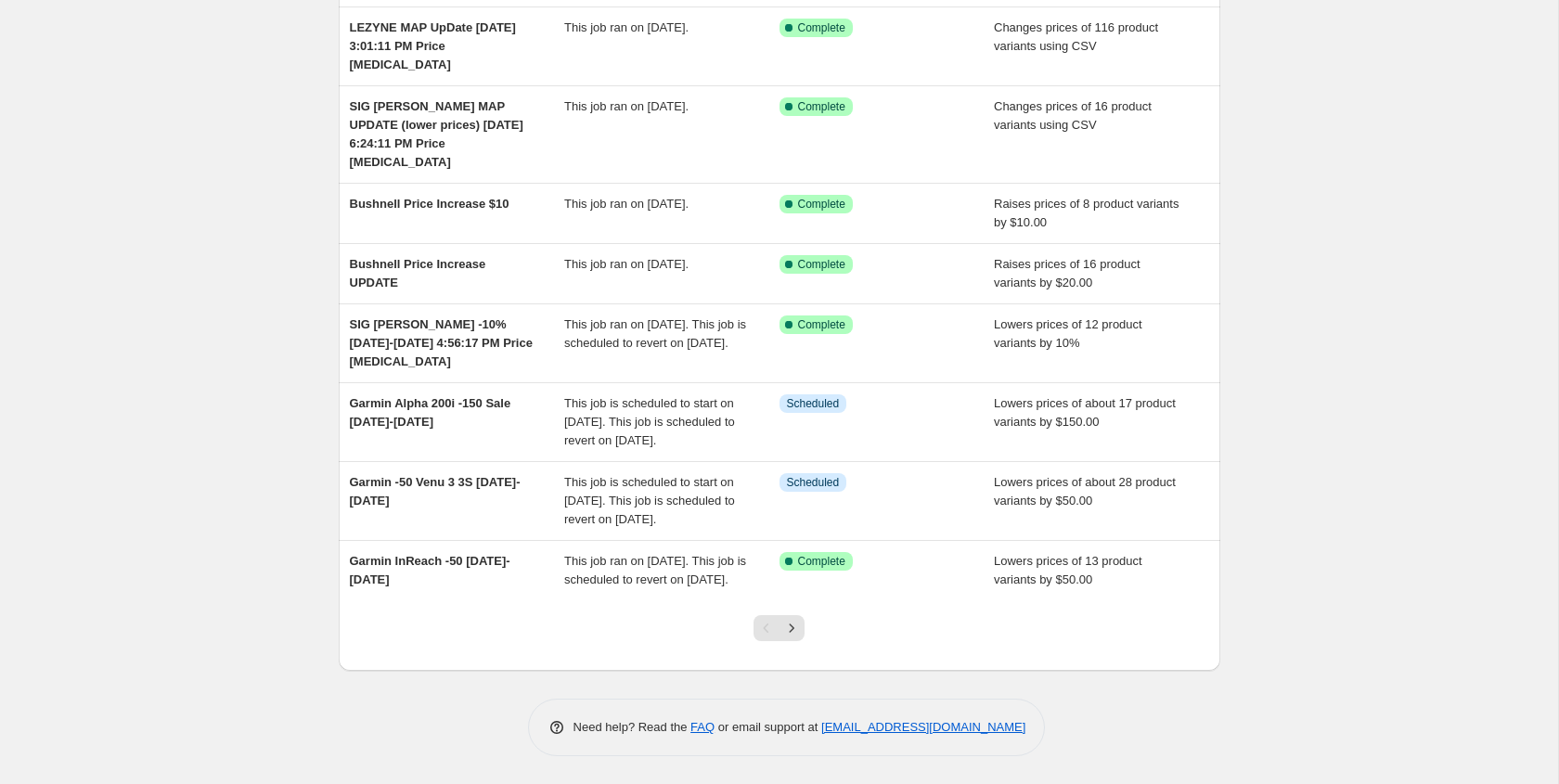
scroll to position [324, 0]
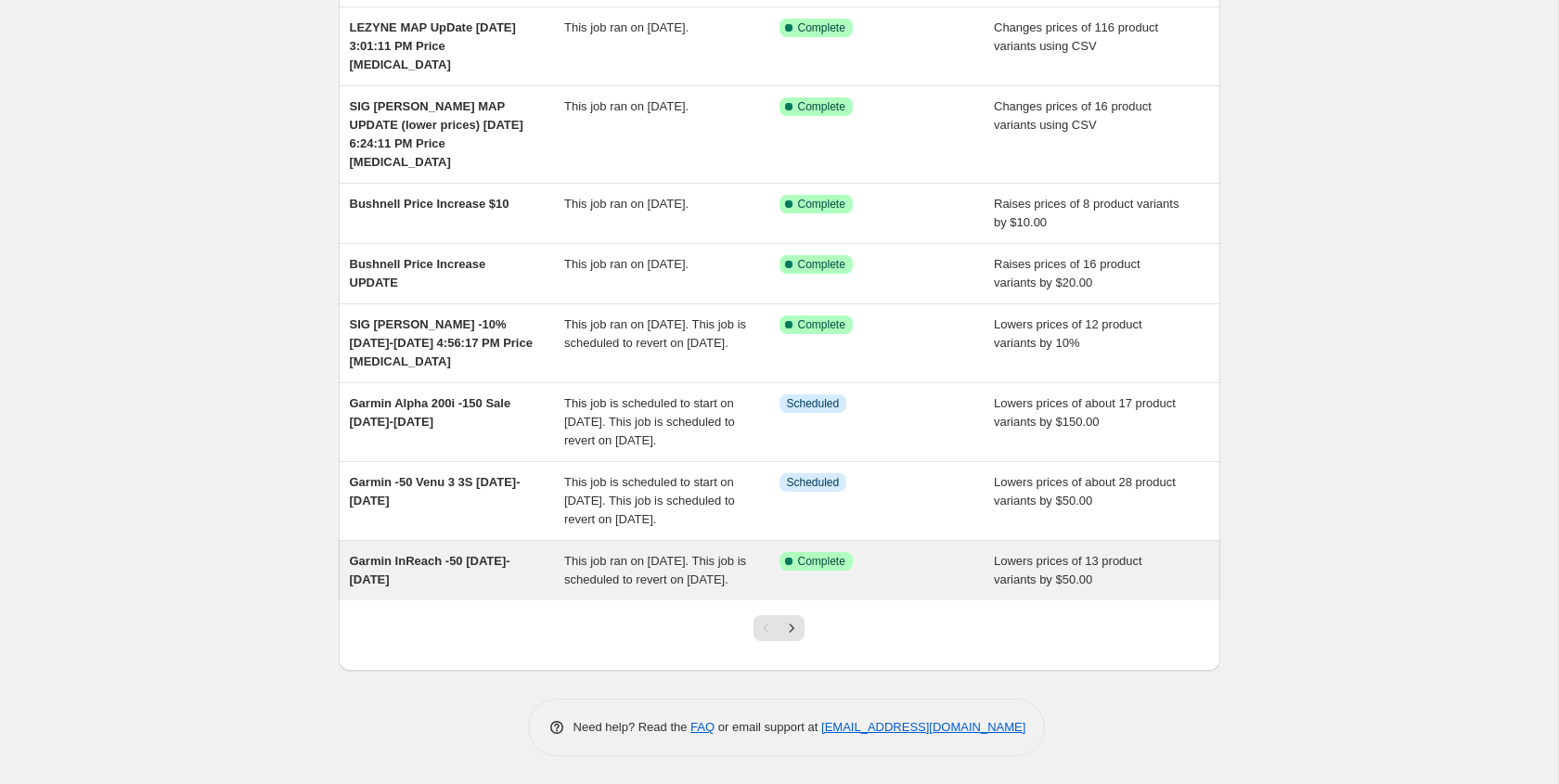
click at [463, 576] on span "Garmin InReach -50 [DATE]-[DATE]" at bounding box center [430, 569] width 161 height 32
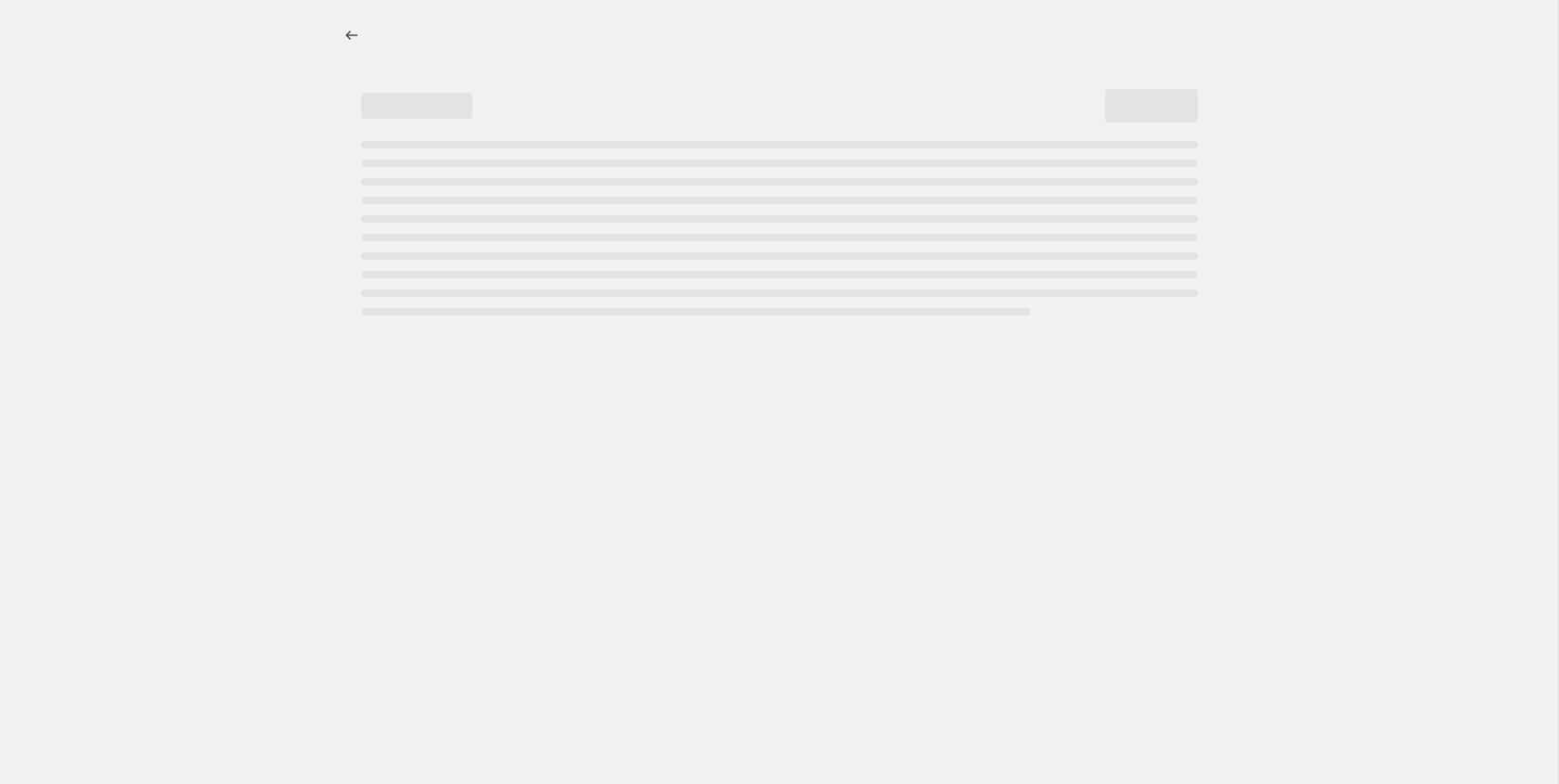
select select "by"
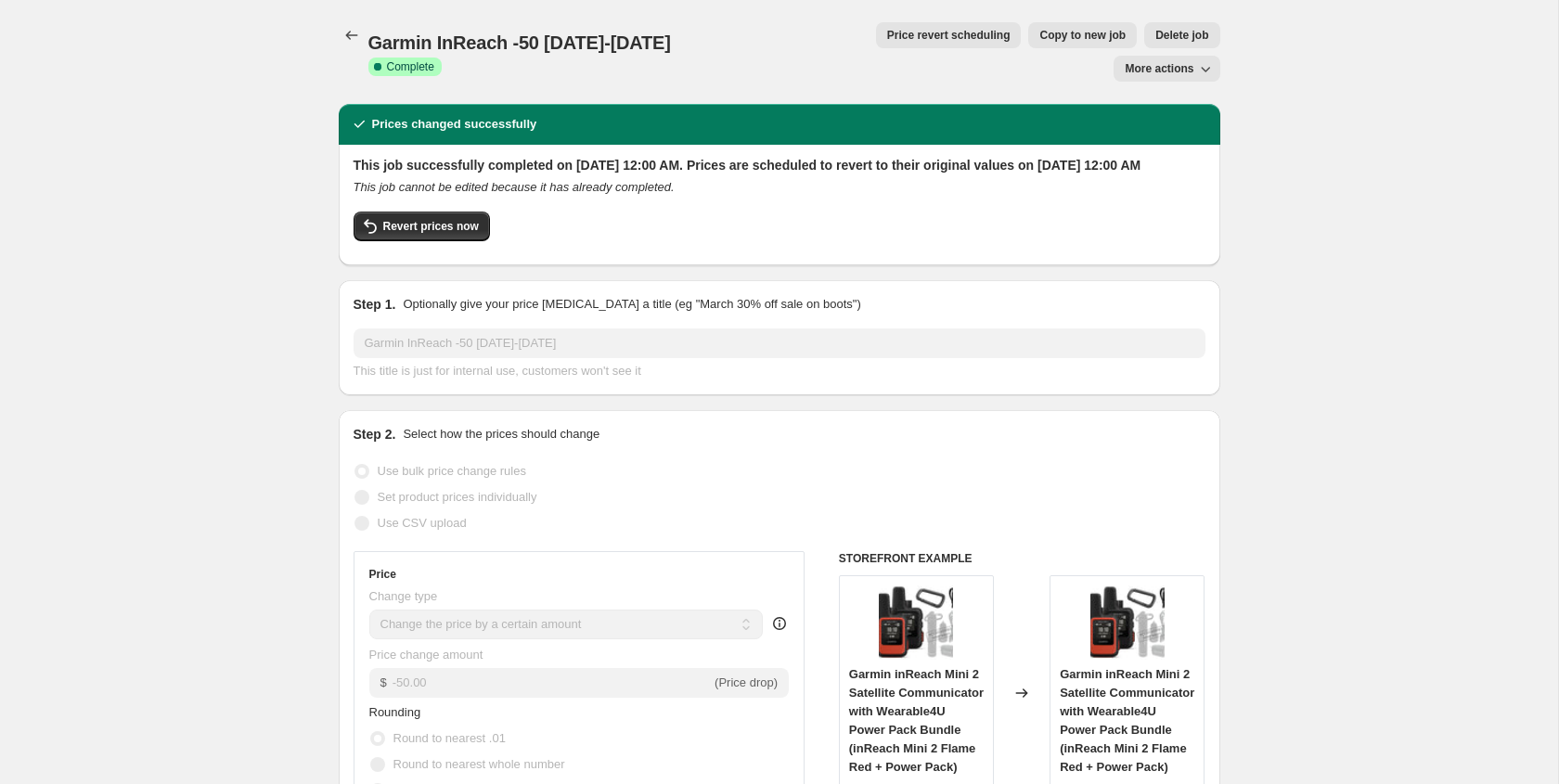
click at [887, 35] on span "Price revert scheduling" at bounding box center [948, 35] width 123 height 15
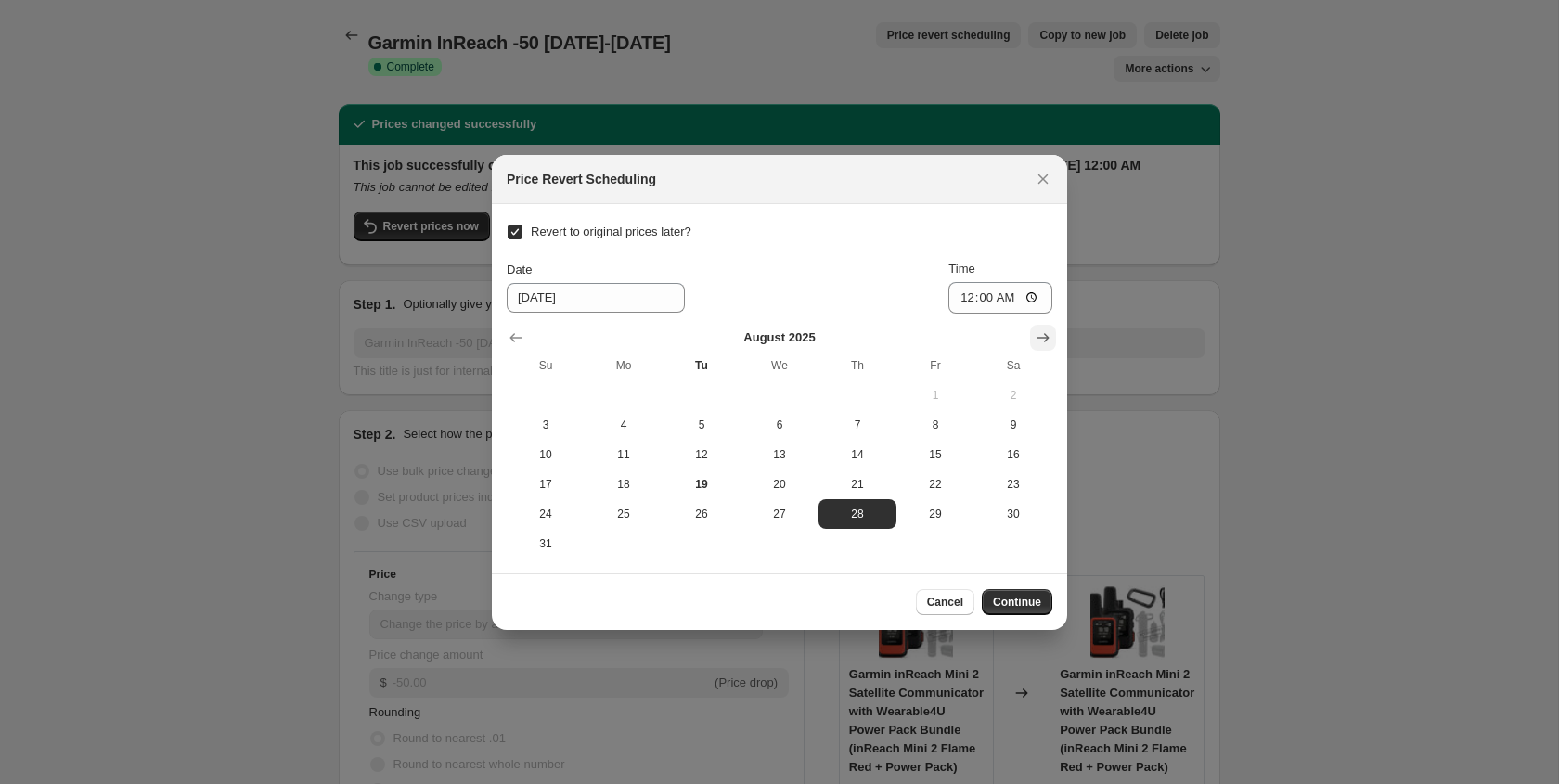
click at [1044, 336] on icon "Show next month, September 2025" at bounding box center [1043, 338] width 12 height 10
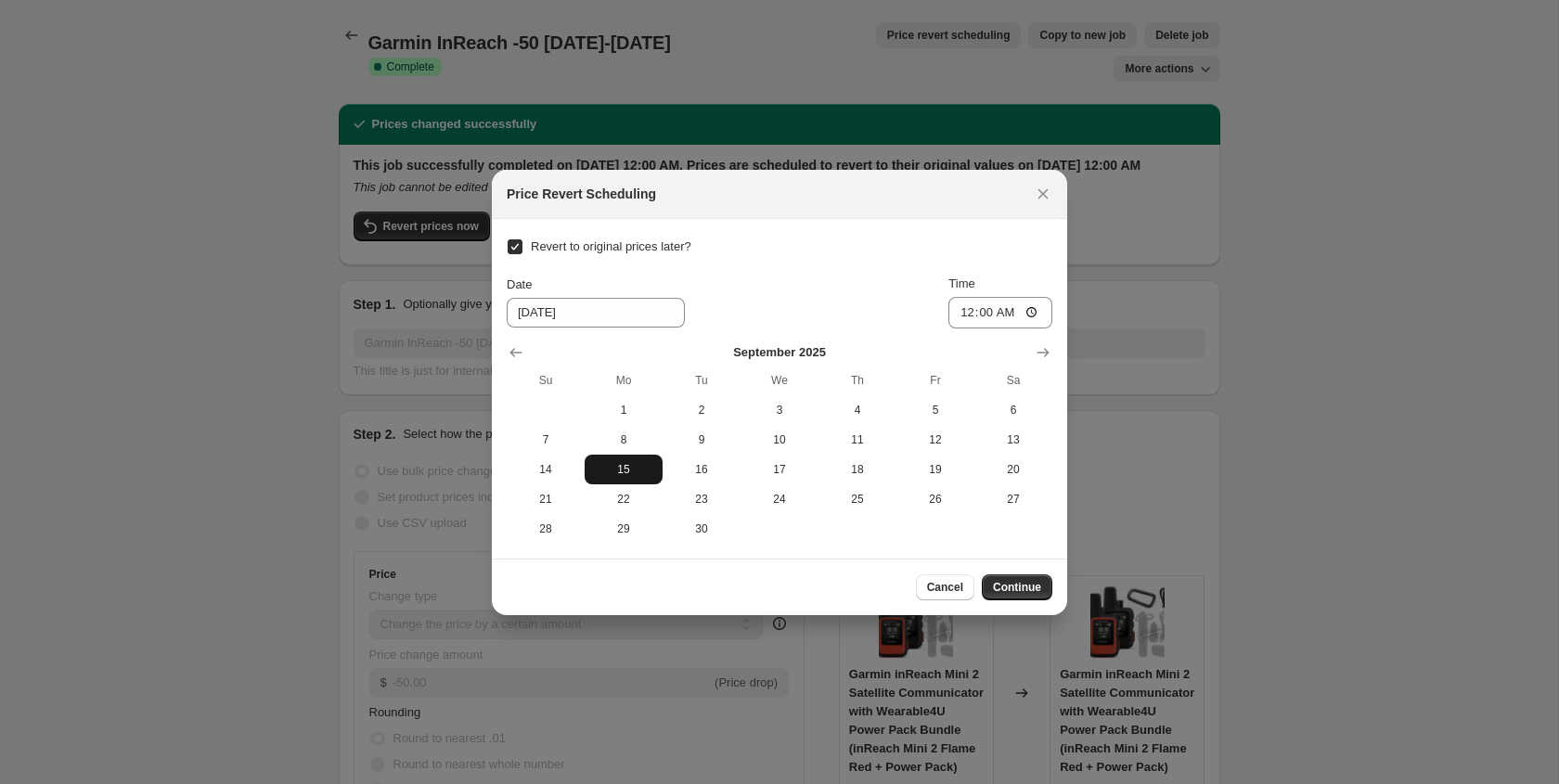
click at [618, 471] on span "15" at bounding box center [623, 469] width 63 height 15
type input "[DATE]"
click at [1020, 585] on span "Continue" at bounding box center [1017, 586] width 48 height 15
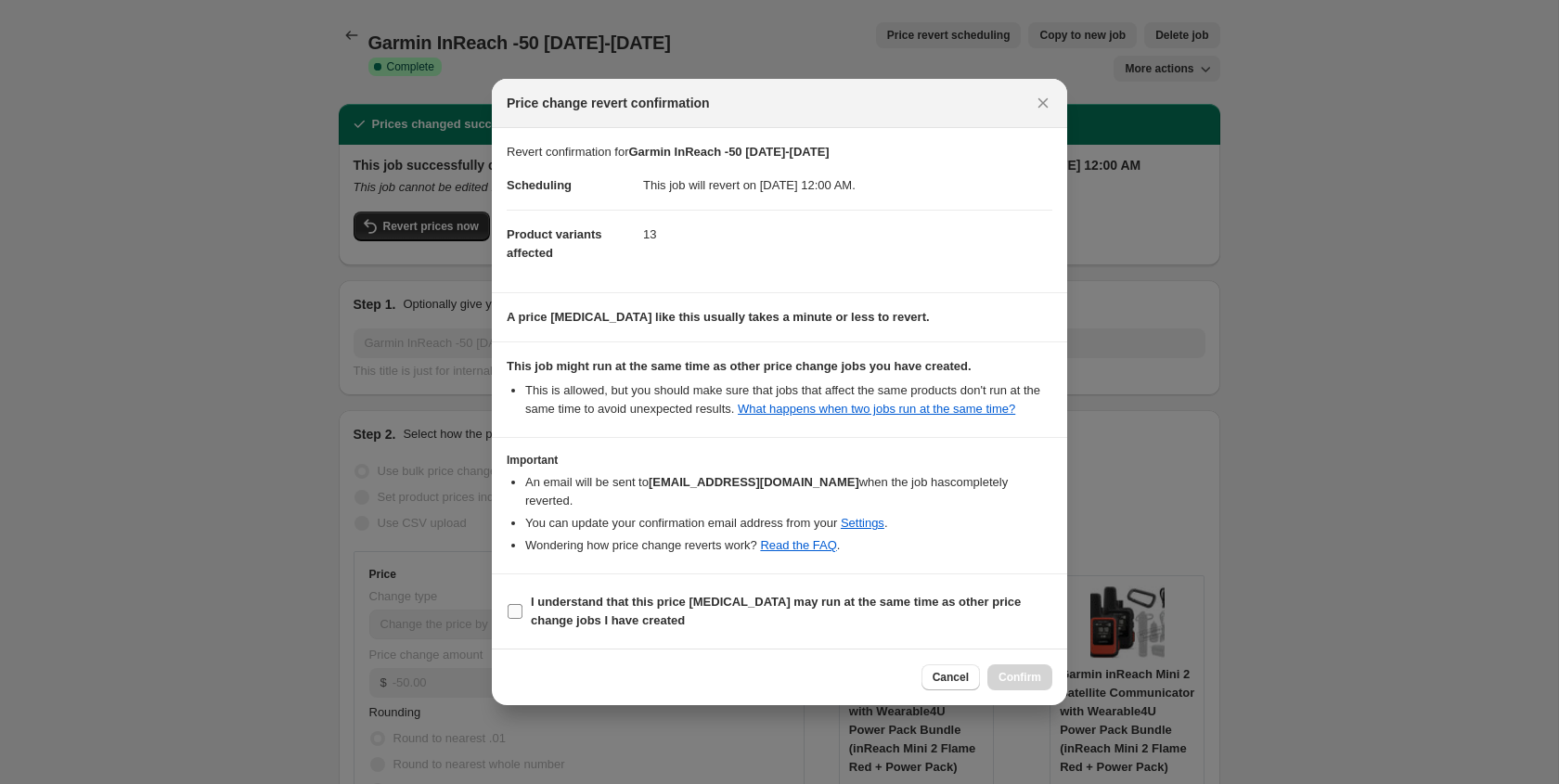
click at [515, 614] on input "I understand that this price [MEDICAL_DATA] may run at the same time as other p…" at bounding box center [515, 611] width 15 height 15
checkbox input "true"
click at [1029, 679] on span "Confirm" at bounding box center [1020, 676] width 43 height 15
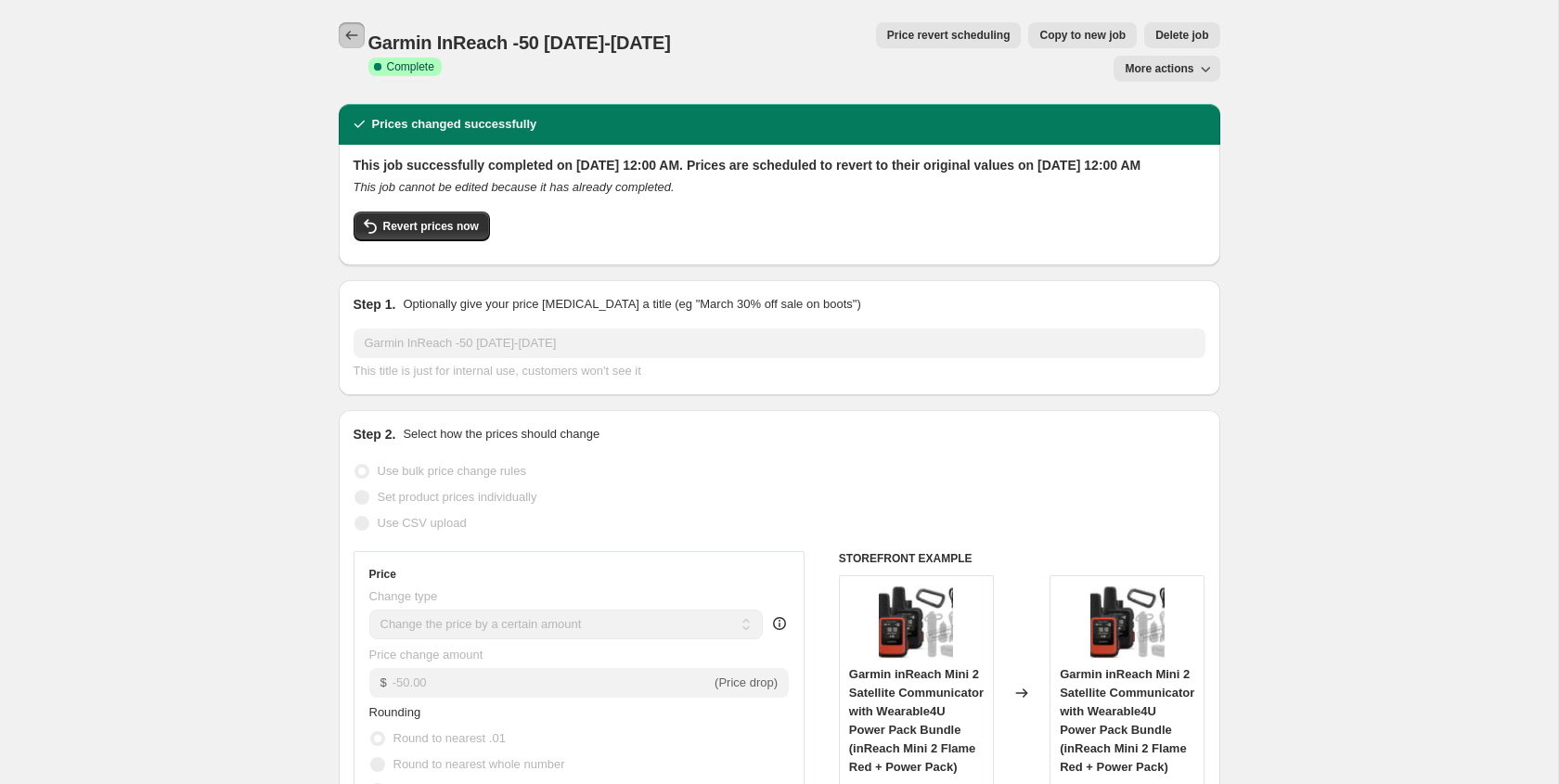
click at [349, 37] on icon "Price change jobs" at bounding box center [351, 35] width 18 height 18
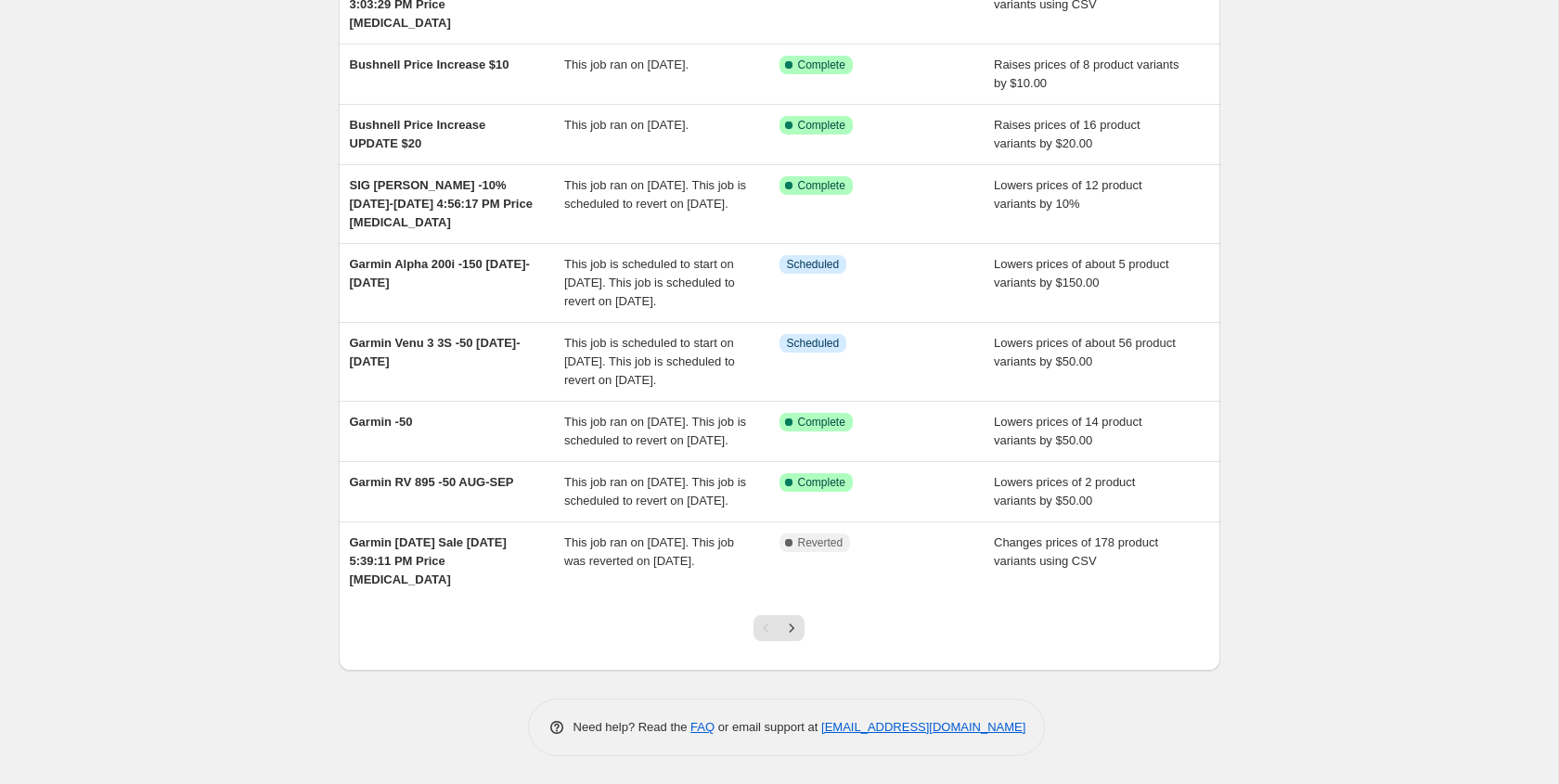
scroll to position [324, 0]
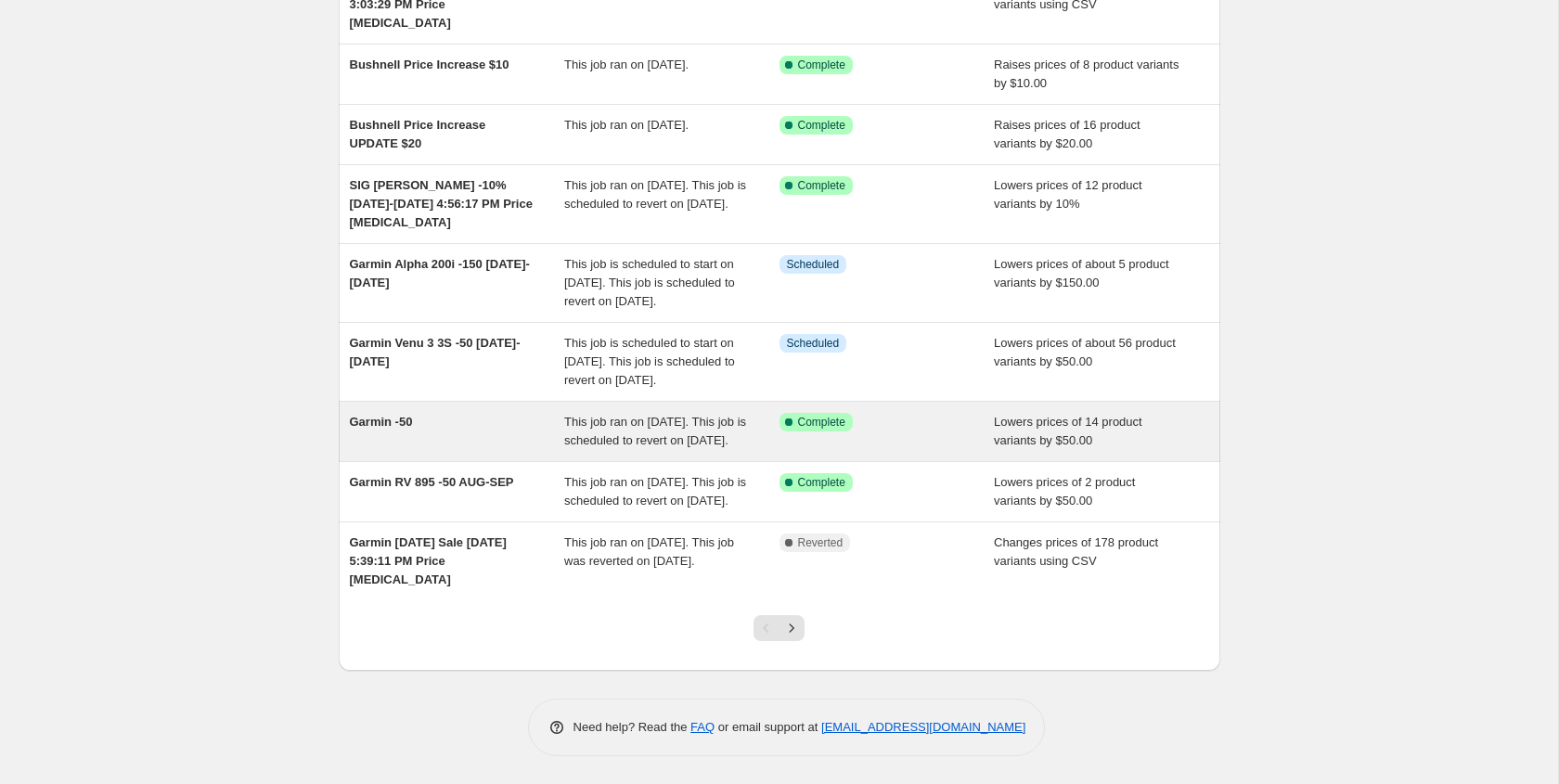
click at [390, 421] on span "Garmin -50" at bounding box center [381, 422] width 63 height 14
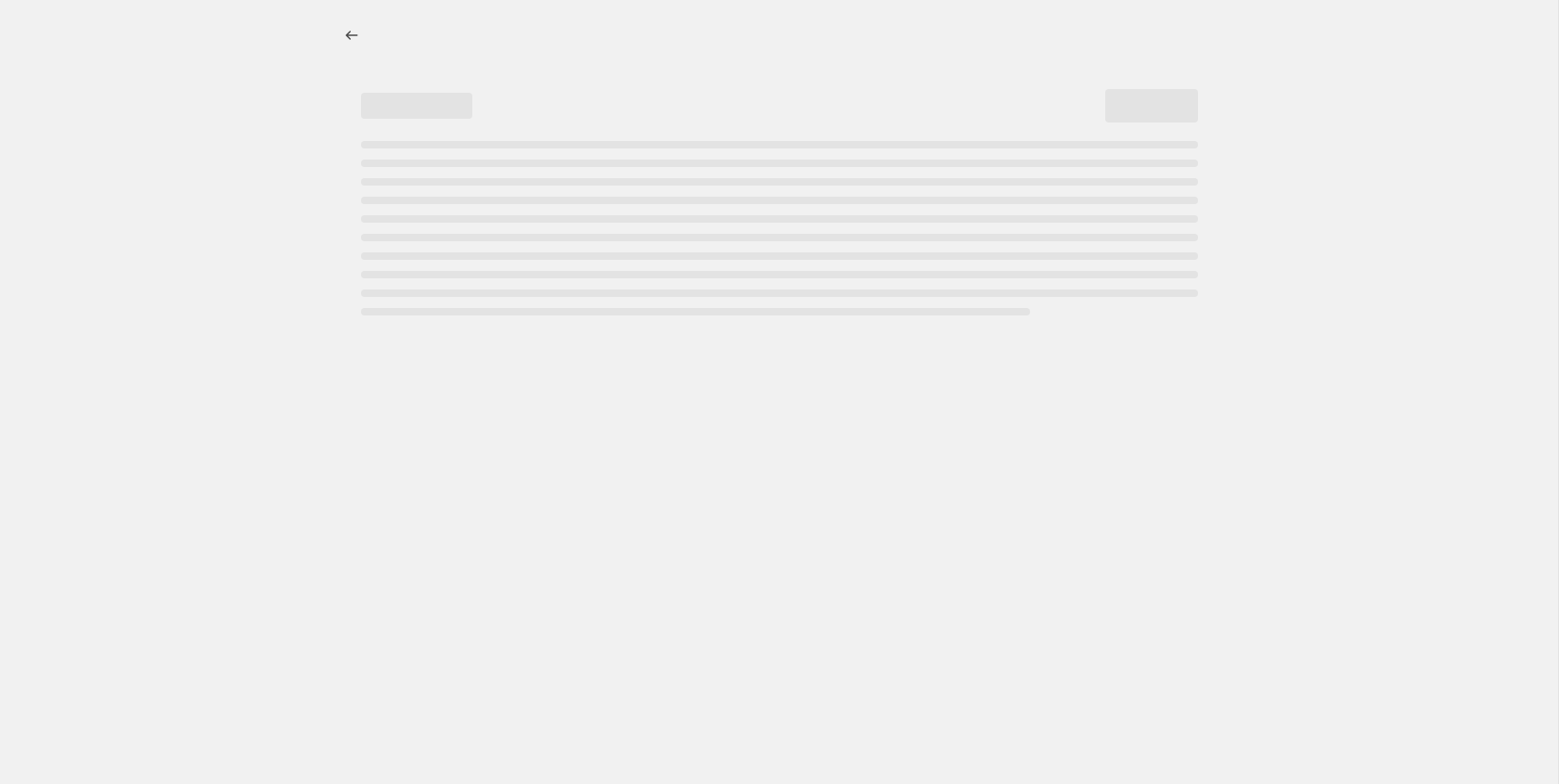
select select "by"
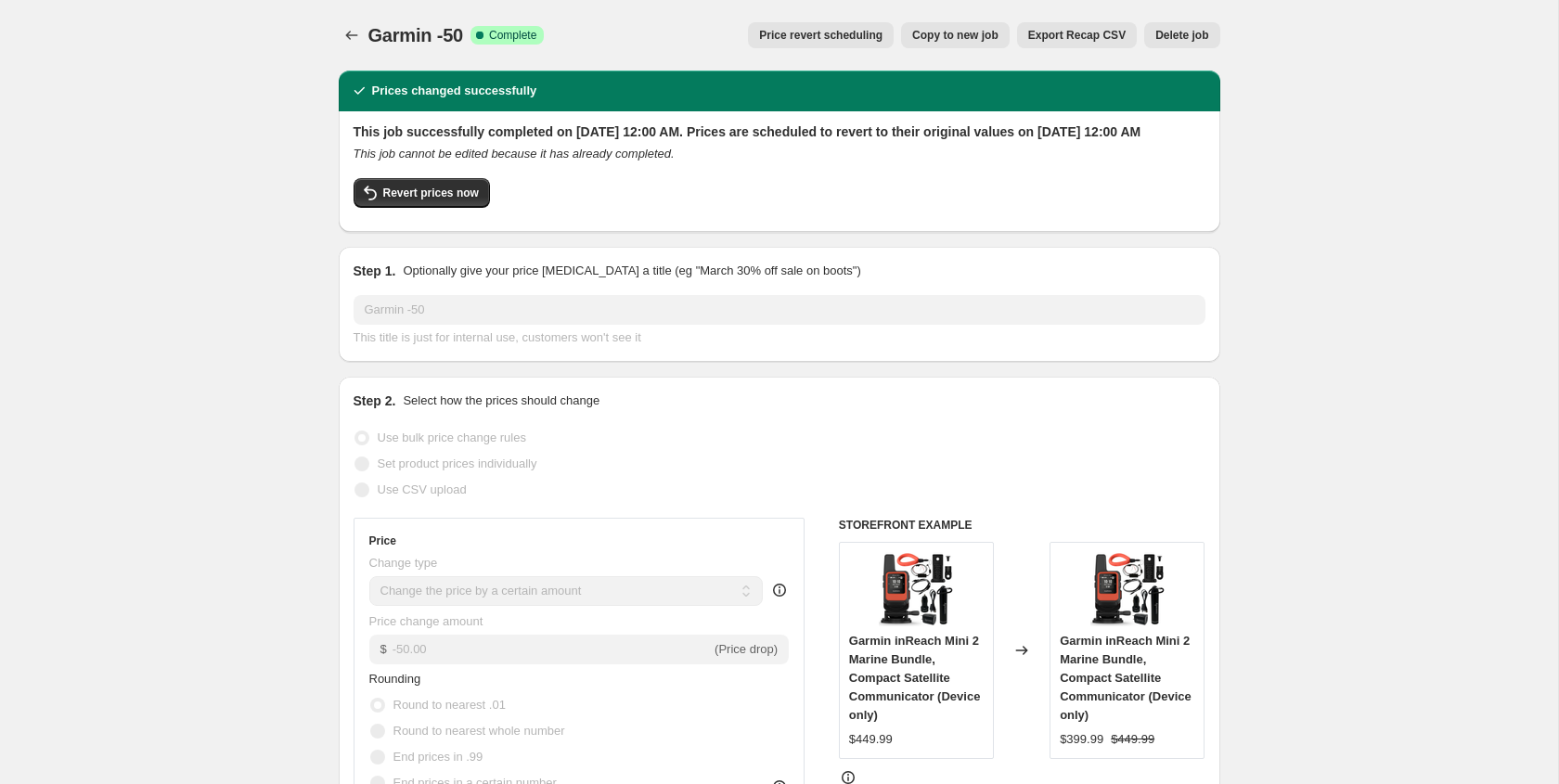
click at [851, 31] on span "Price revert scheduling" at bounding box center [820, 35] width 123 height 15
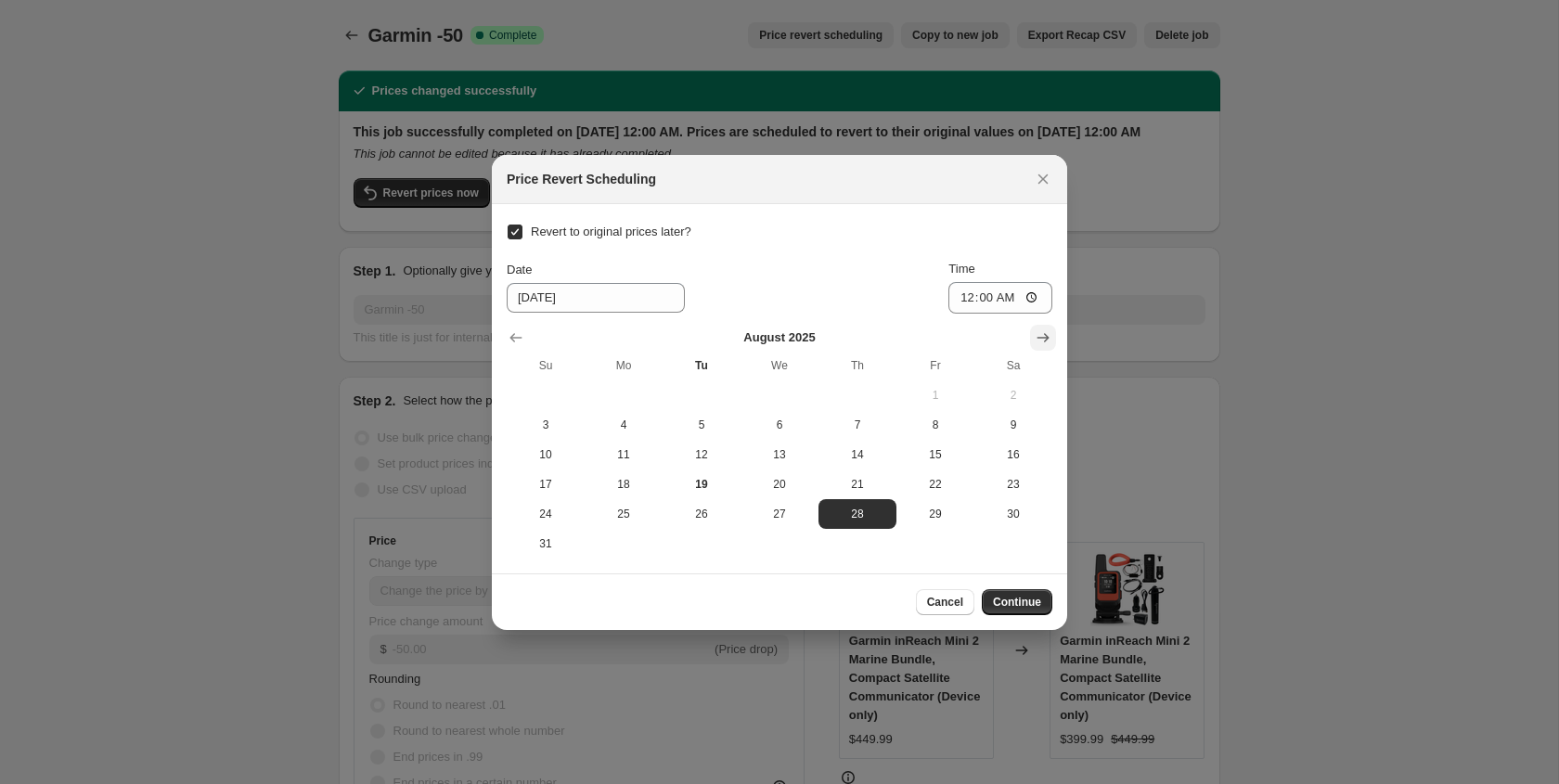
click at [1041, 343] on icon "Show next month, September 2025" at bounding box center [1042, 337] width 18 height 18
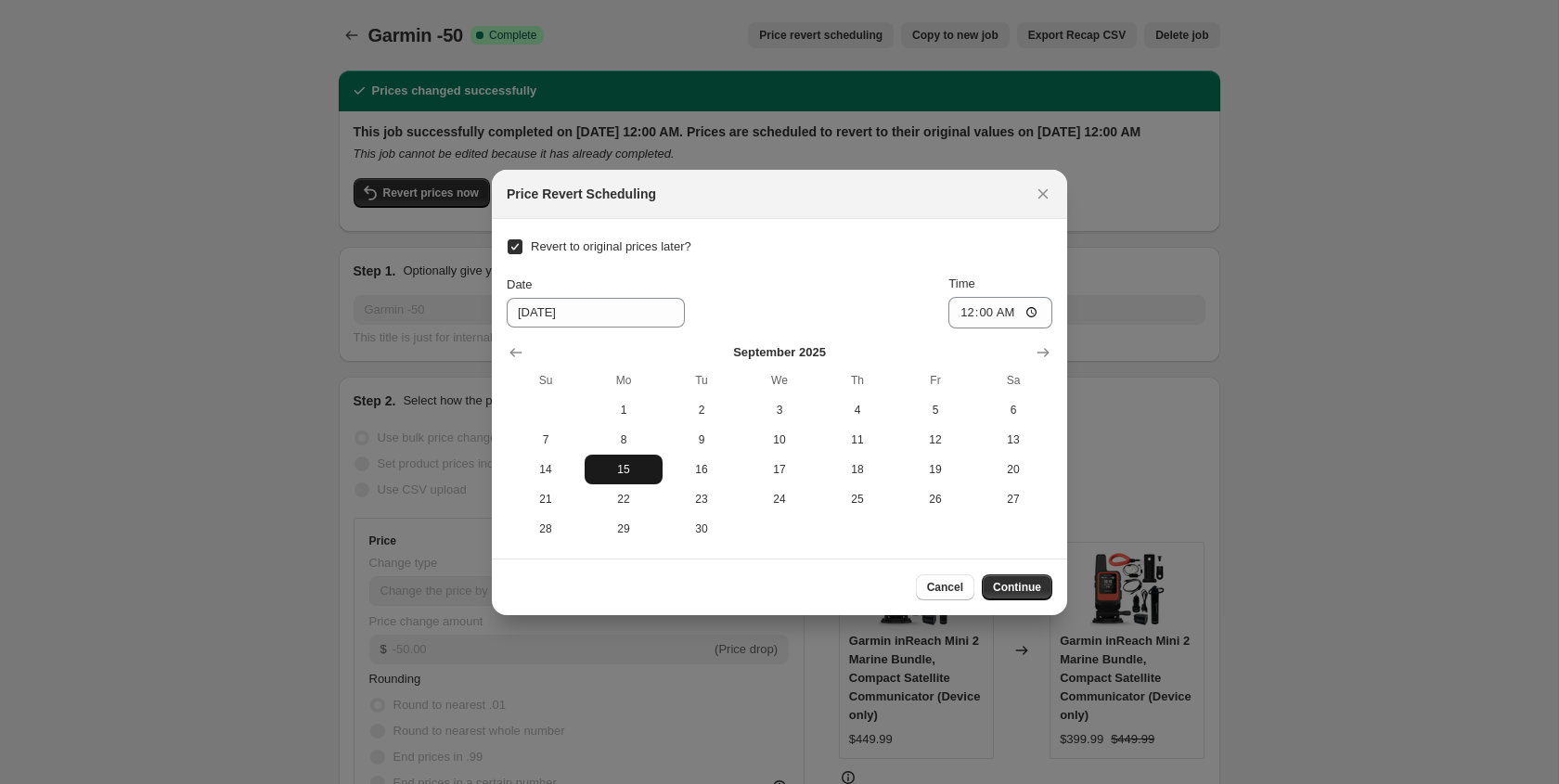
click at [615, 465] on span "15" at bounding box center [623, 469] width 63 height 15
type input "[DATE]"
click at [1008, 591] on span "Continue" at bounding box center [1017, 586] width 48 height 15
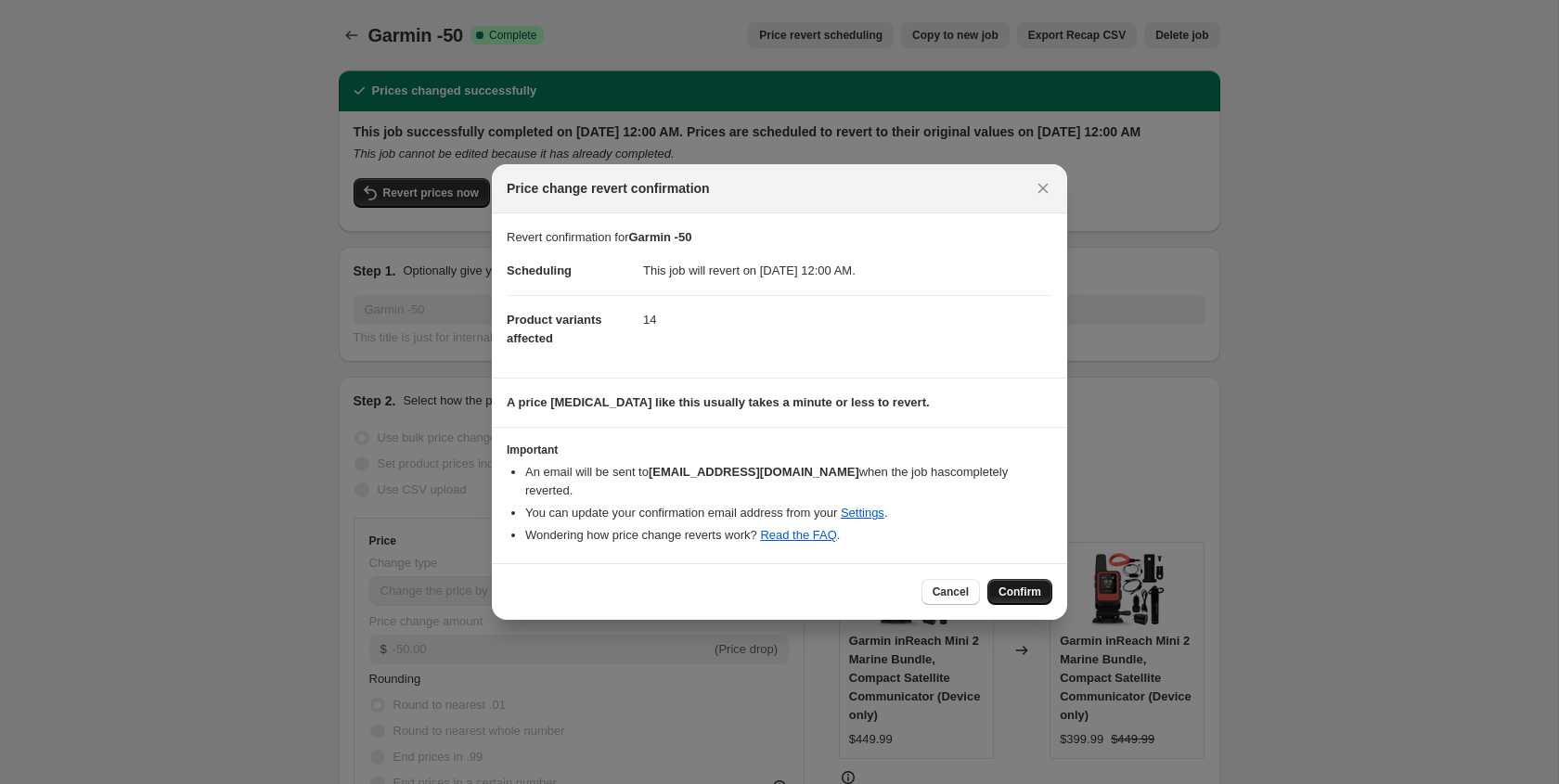
click at [1007, 584] on span "Confirm" at bounding box center [1020, 591] width 43 height 15
